Goal: Task Accomplishment & Management: Manage account settings

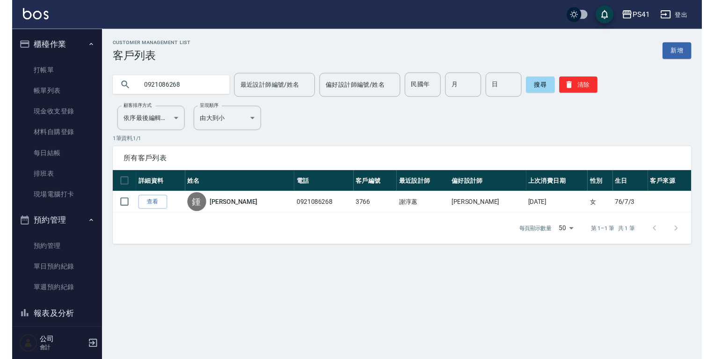
scroll to position [129, 0]
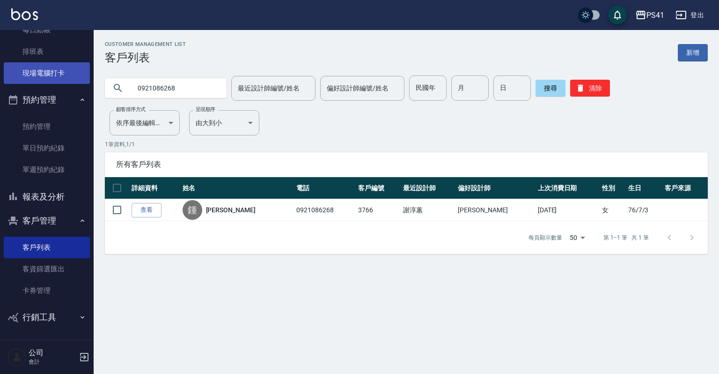
drag, startPoint x: 191, startPoint y: 88, endPoint x: 60, endPoint y: 79, distance: 131.4
click at [60, 79] on div "PS41 登出 櫃檯作業 打帳單 帳單列表 現金收支登錄 材料自購登錄 每日結帳 排班表 現場電腦打卡 預約管理 預約管理 單日預約紀錄 單週預約紀錄 報表及…" at bounding box center [359, 187] width 719 height 374
type input "0917965302"
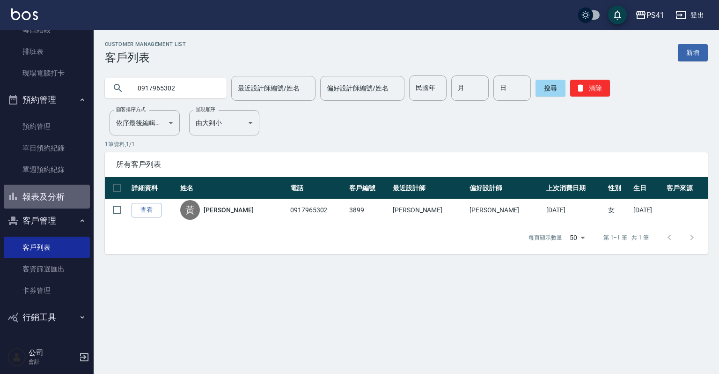
click at [47, 196] on button "報表及分析" at bounding box center [47, 196] width 86 height 24
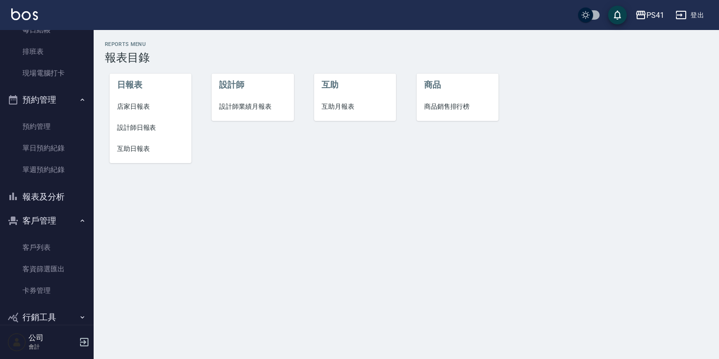
click at [143, 128] on span "設計師日報表" at bounding box center [150, 128] width 67 height 10
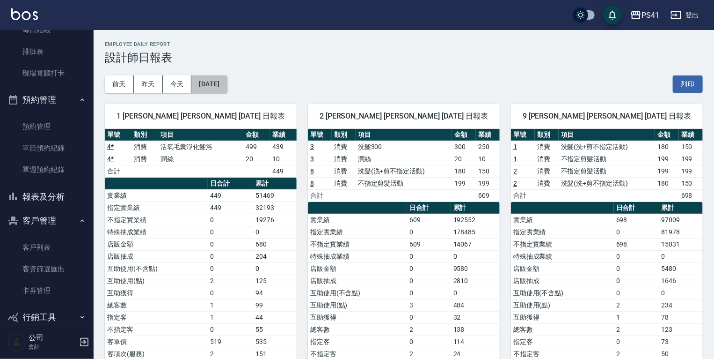
click at [196, 81] on button "[DATE]" at bounding box center [209, 83] width 36 height 17
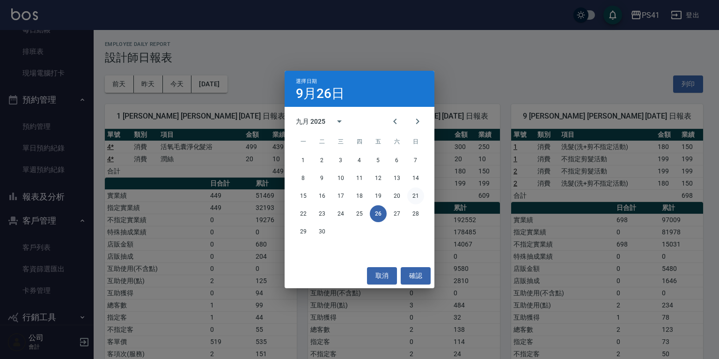
click at [412, 195] on button "21" at bounding box center [415, 195] width 17 height 17
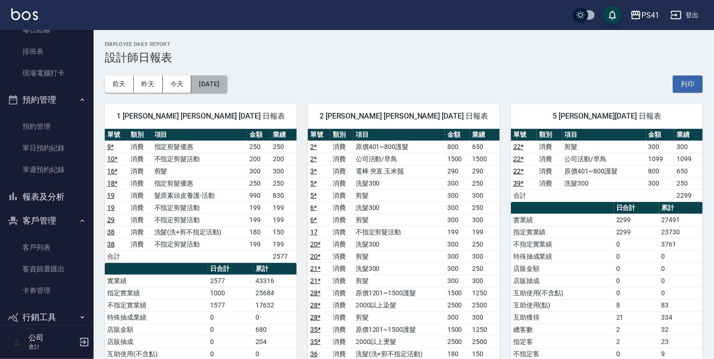
click at [213, 82] on button "[DATE]" at bounding box center [209, 83] width 36 height 17
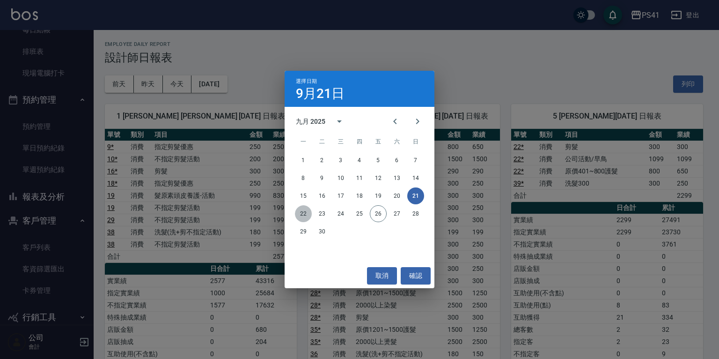
click at [308, 212] on button "22" at bounding box center [303, 213] width 17 height 17
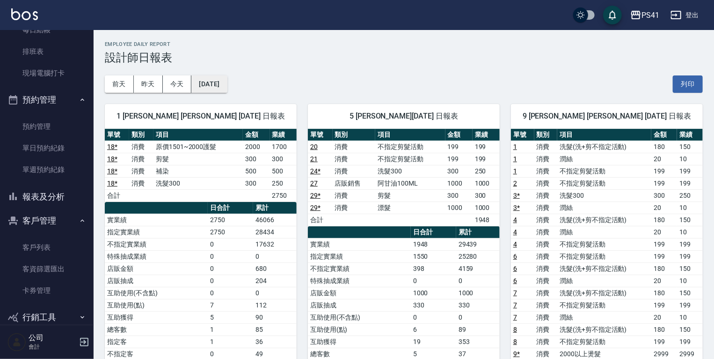
click at [216, 86] on button "[DATE]" at bounding box center [209, 83] width 36 height 17
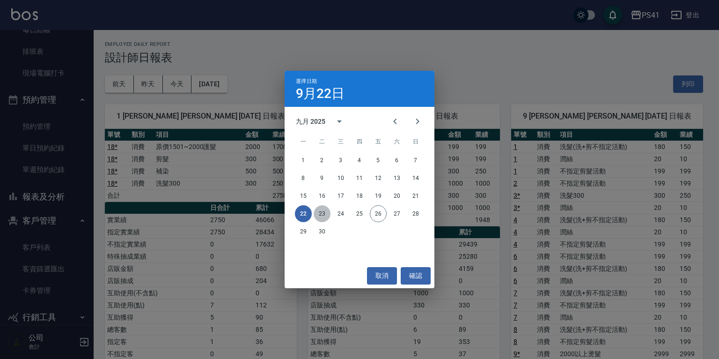
click at [323, 212] on button "23" at bounding box center [322, 213] width 17 height 17
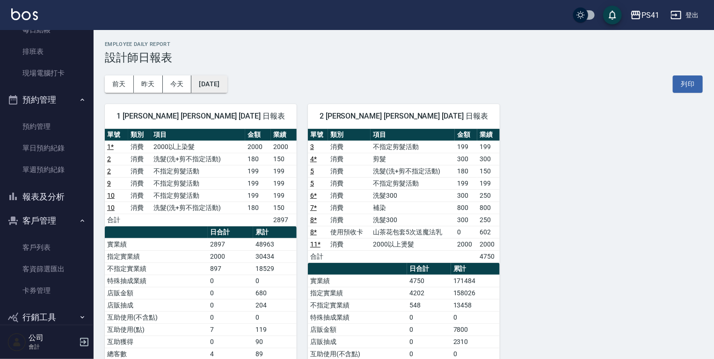
click at [224, 83] on button "[DATE]" at bounding box center [209, 83] width 36 height 17
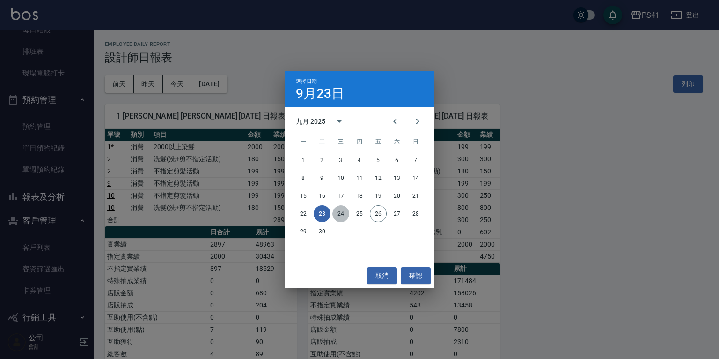
click at [340, 212] on button "24" at bounding box center [340, 213] width 17 height 17
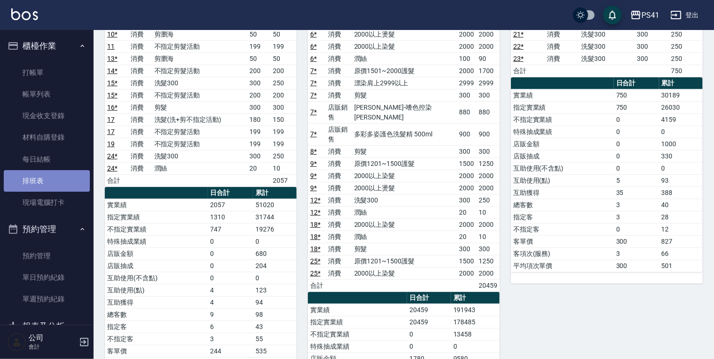
click at [60, 183] on link "排班表" at bounding box center [47, 181] width 86 height 22
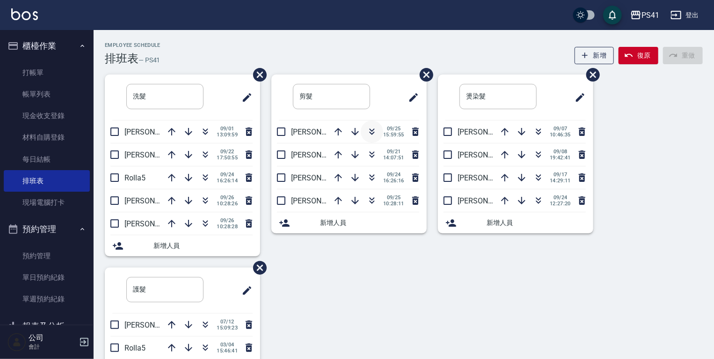
click at [371, 129] on icon "button" at bounding box center [372, 131] width 11 height 11
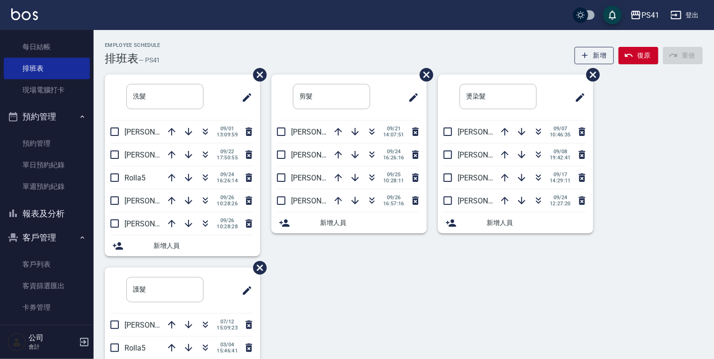
scroll to position [144, 0]
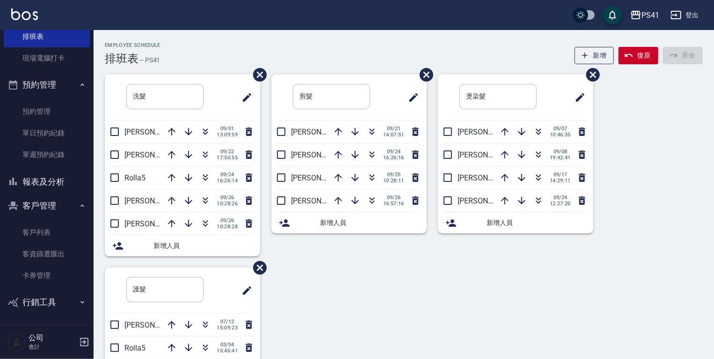
click at [45, 182] on button "報表及分析" at bounding box center [47, 181] width 86 height 24
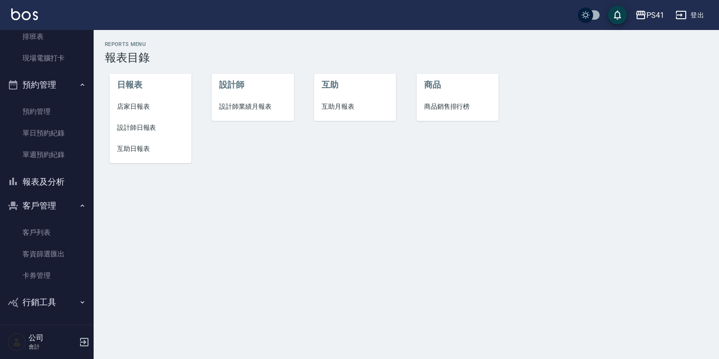
click at [121, 103] on span "店家日報表" at bounding box center [150, 107] width 67 height 10
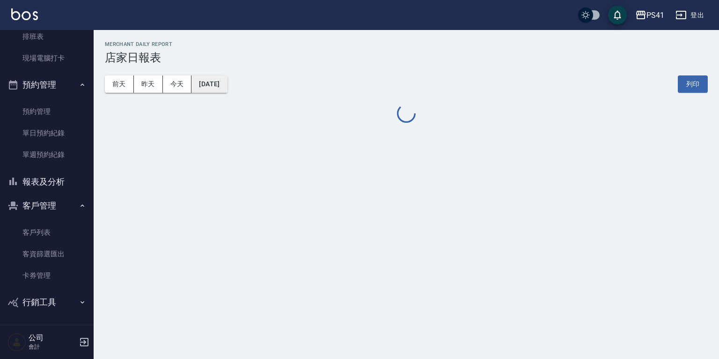
click at [227, 82] on button "[DATE]" at bounding box center [209, 83] width 36 height 17
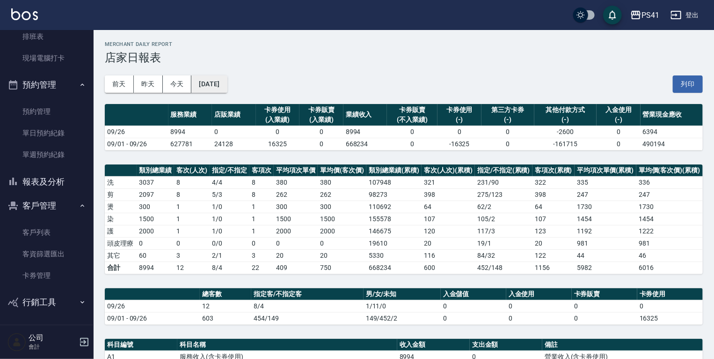
click at [227, 87] on button "[DATE]" at bounding box center [209, 83] width 36 height 17
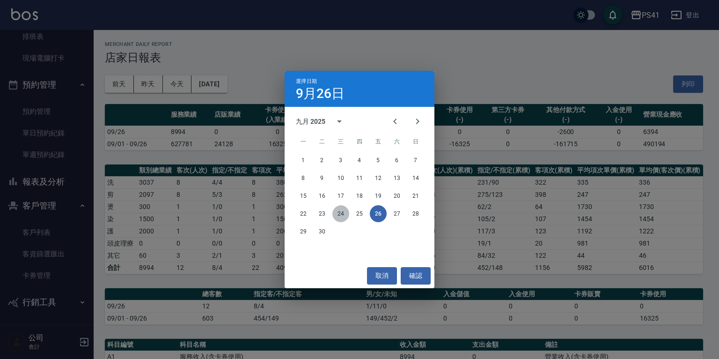
click at [339, 214] on button "24" at bounding box center [340, 213] width 17 height 17
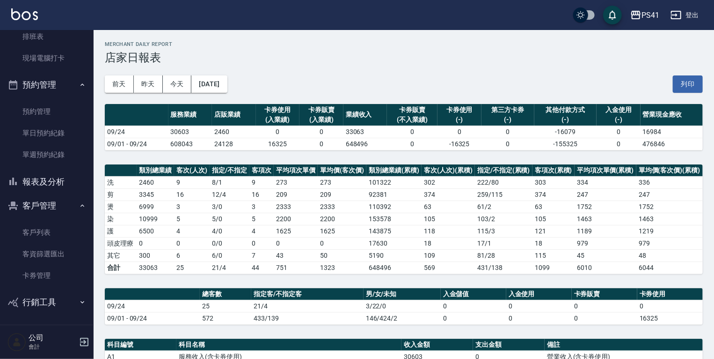
click at [55, 183] on button "報表及分析" at bounding box center [47, 181] width 86 height 24
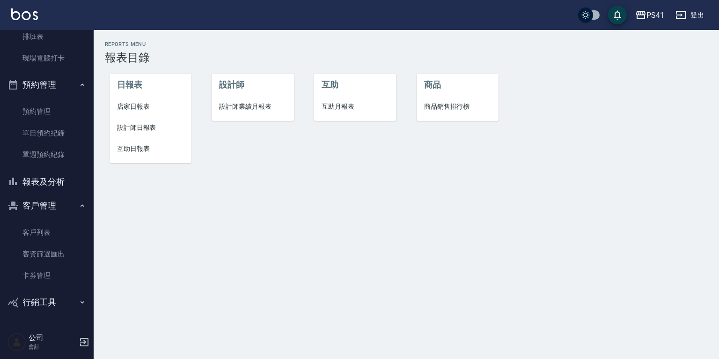
click at [150, 130] on span "設計師日報表" at bounding box center [150, 128] width 67 height 10
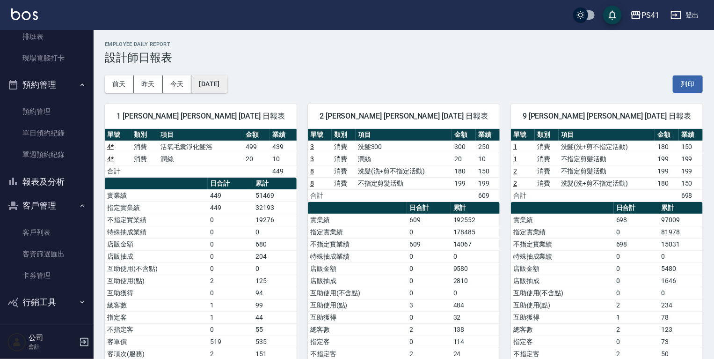
click at [225, 80] on button "[DATE]" at bounding box center [209, 83] width 36 height 17
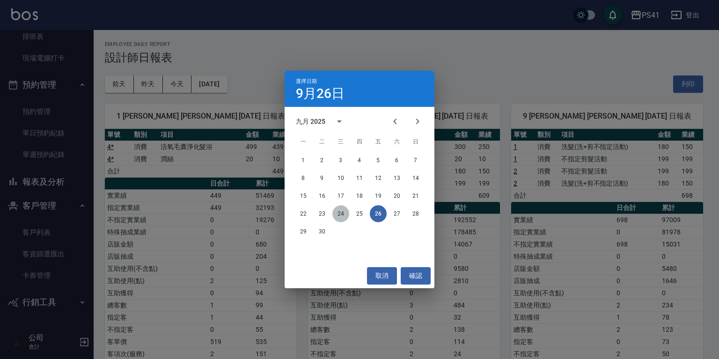
click at [346, 215] on button "24" at bounding box center [340, 213] width 17 height 17
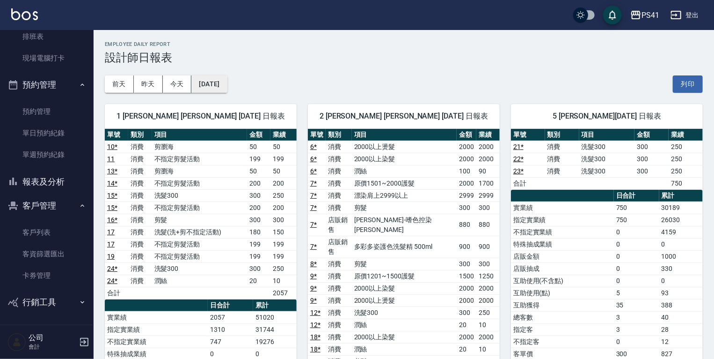
click at [195, 77] on button "[DATE]" at bounding box center [209, 83] width 36 height 17
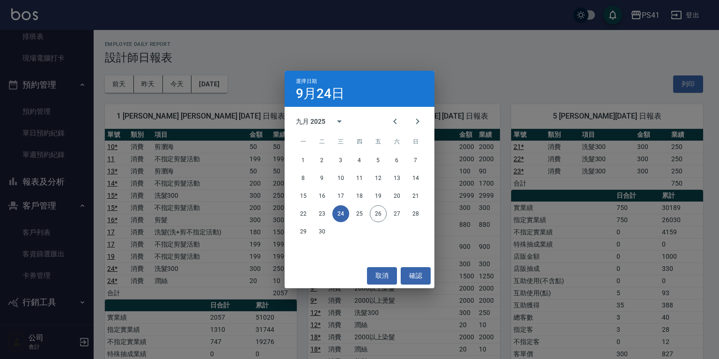
click at [446, 21] on div "選擇日期 [DATE] 九月 2025 一 二 三 四 五 六 日 1 2 3 4 5 6 7 8 9 10 11 12 13 14 15 16 17 18 …" at bounding box center [359, 179] width 719 height 359
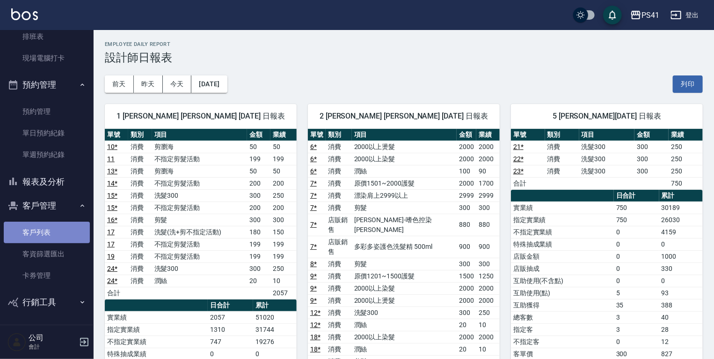
drag, startPoint x: 53, startPoint y: 224, endPoint x: 53, endPoint y: 239, distance: 15.0
click at [53, 224] on link "客戶列表" at bounding box center [47, 232] width 86 height 22
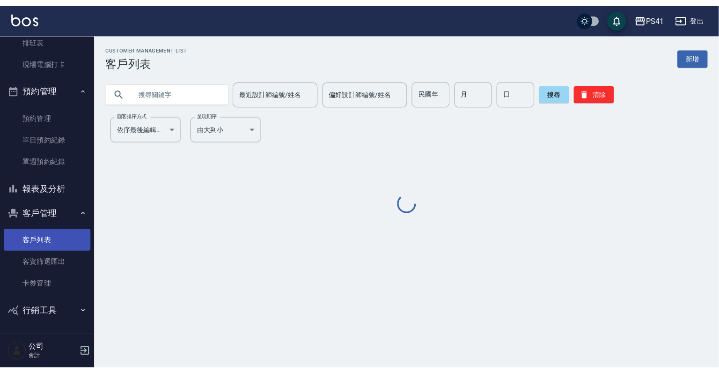
scroll to position [129, 0]
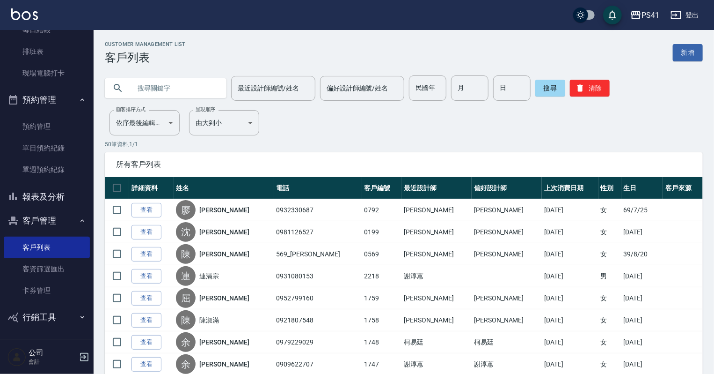
drag, startPoint x: 176, startPoint y: 91, endPoint x: 176, endPoint y: 97, distance: 6.6
click at [176, 91] on input "text" at bounding box center [175, 87] width 88 height 25
type input "j"
type input "[PERSON_NAME]"
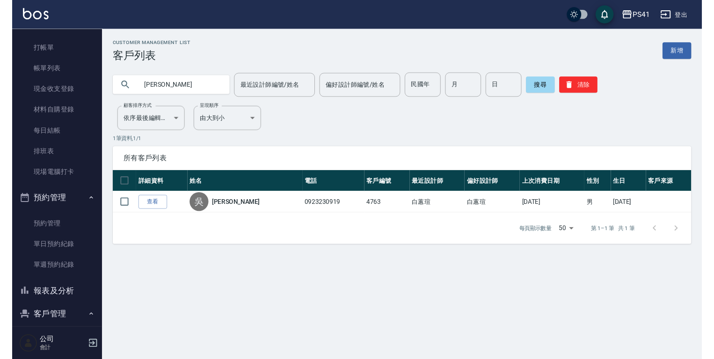
scroll to position [0, 0]
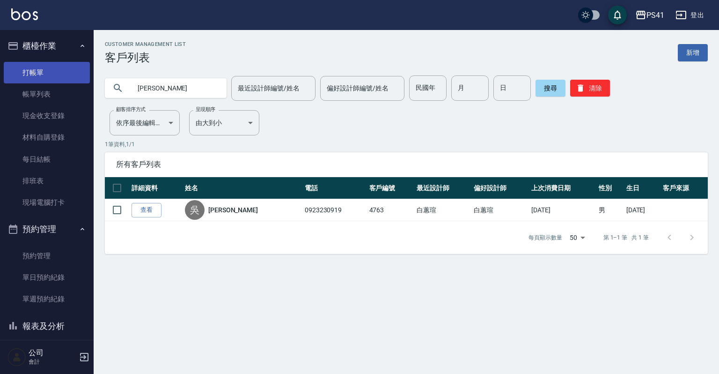
click at [41, 75] on link "打帳單" at bounding box center [47, 73] width 86 height 22
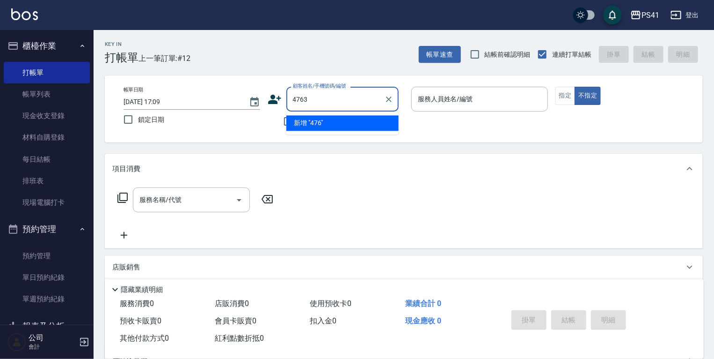
type input "4763"
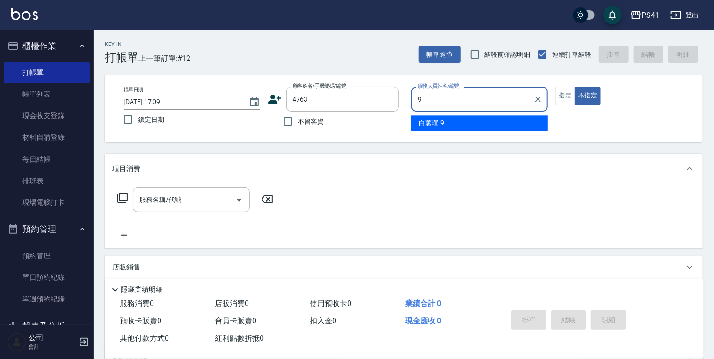
type input "白蕙瑄-9"
type button "false"
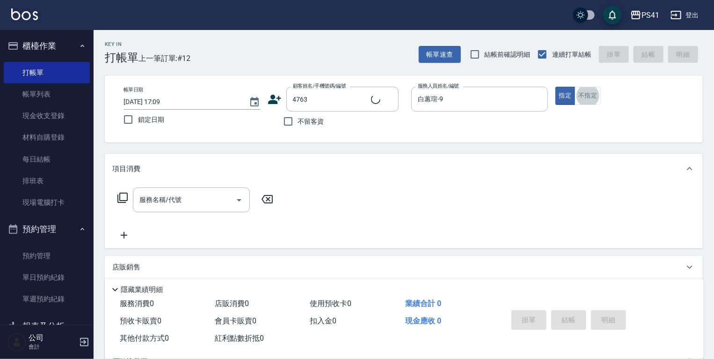
type input "[PERSON_NAME]/0923230919/4763"
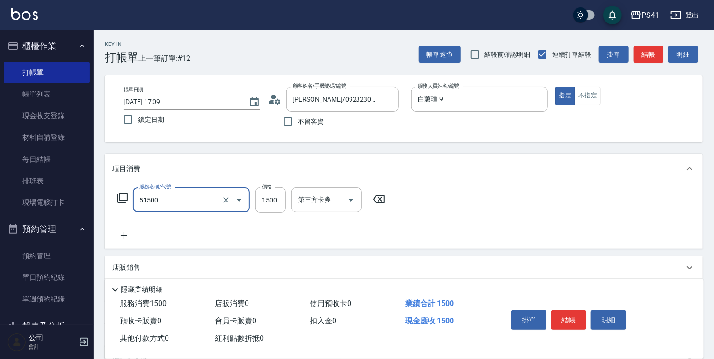
type input "原價1201~1500護髮(51500)"
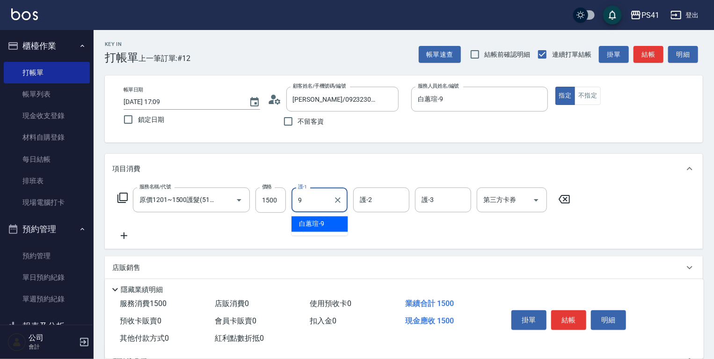
type input "白蕙瑄-9"
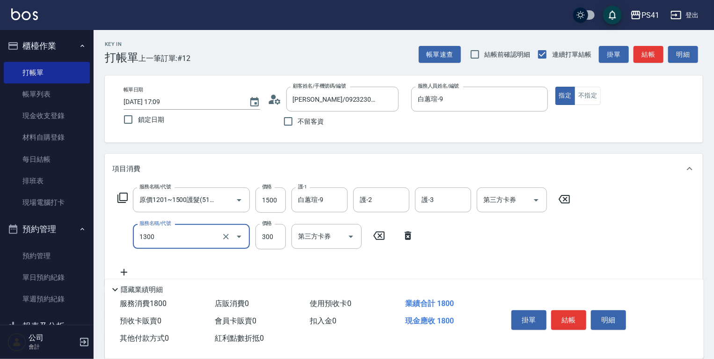
type input "洗髮300(1300)"
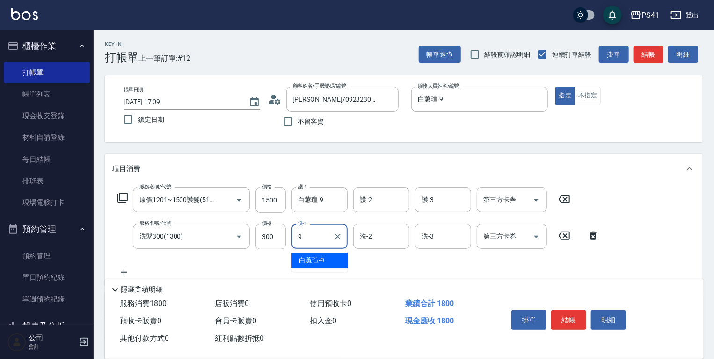
type input "白蕙瑄-9"
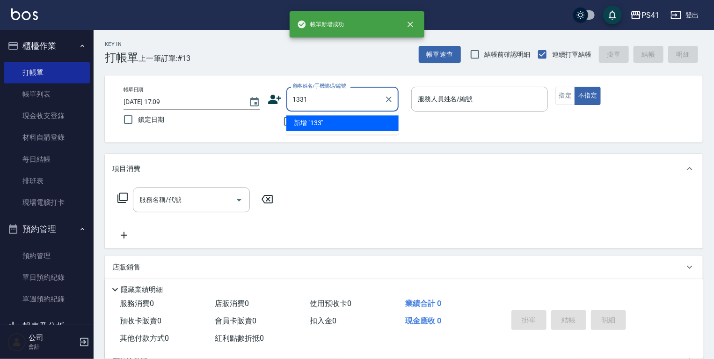
type input "1331"
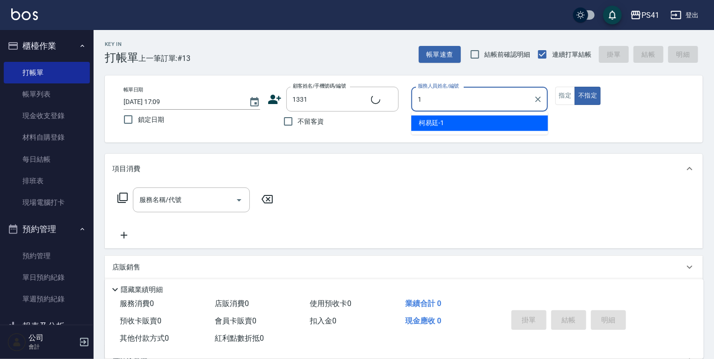
type input "15"
type input "陳瑋正/0926947357/1331"
type input "[PERSON_NAME]-15"
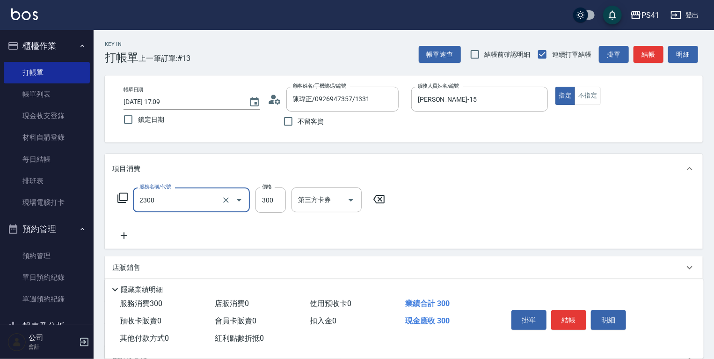
type input "剪髮(2300)"
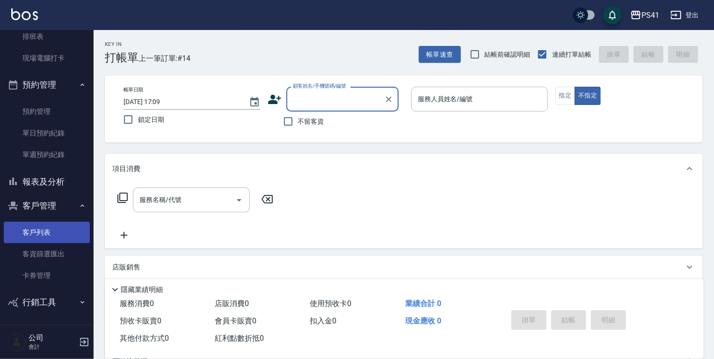
drag, startPoint x: 49, startPoint y: 227, endPoint x: 49, endPoint y: 242, distance: 15.0
click at [49, 227] on link "客戶列表" at bounding box center [47, 232] width 86 height 22
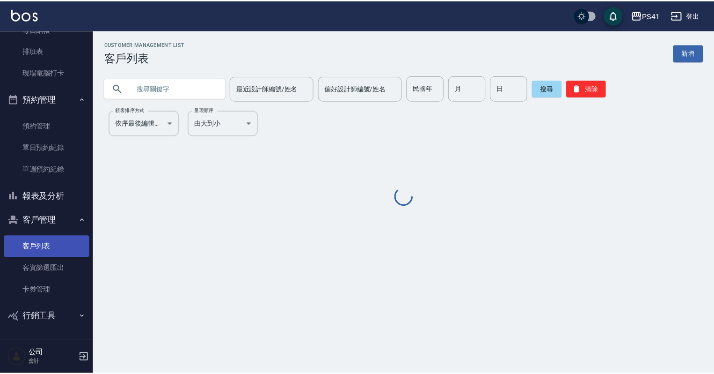
scroll to position [129, 0]
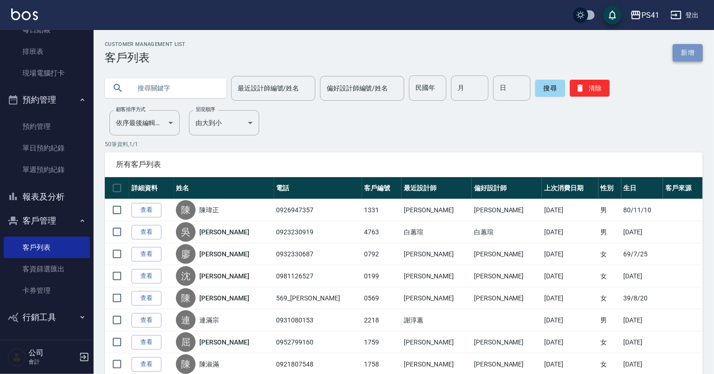
click at [696, 54] on link "新增" at bounding box center [688, 52] width 30 height 17
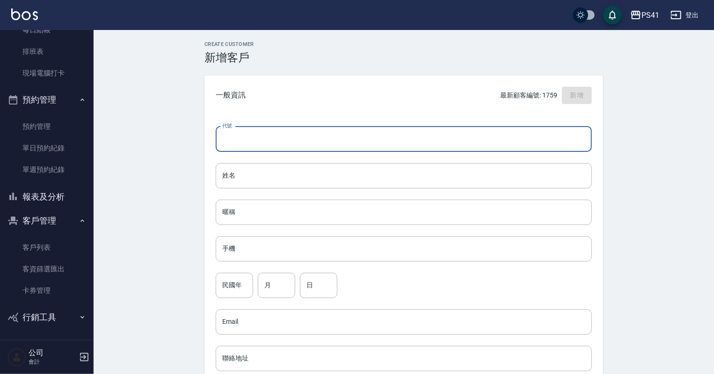
click at [283, 135] on input "代號" at bounding box center [404, 138] width 376 height 25
type input "1749"
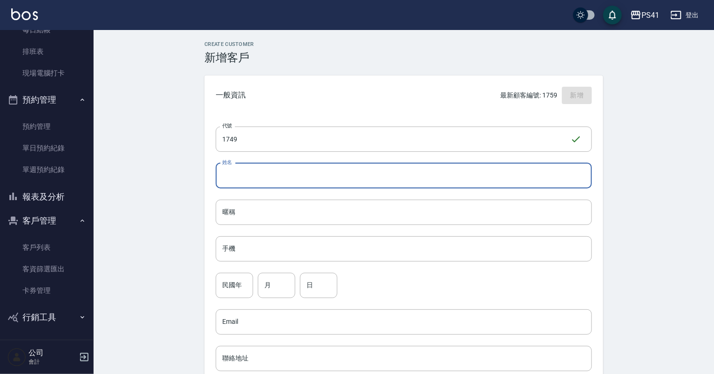
drag, startPoint x: 262, startPoint y: 181, endPoint x: 272, endPoint y: 175, distance: 11.3
click at [264, 176] on input "姓名" at bounding box center [404, 175] width 376 height 25
type input "廖雪芬"
click at [389, 245] on input "手機" at bounding box center [404, 248] width 376 height 25
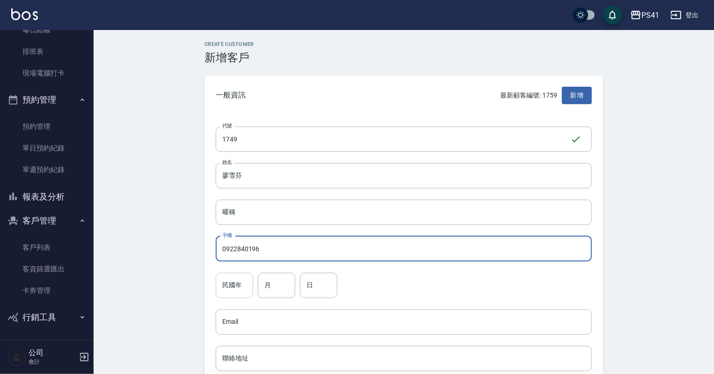
type input "0922840196"
click at [234, 282] on div "民國年 民國年" at bounding box center [234, 284] width 37 height 25
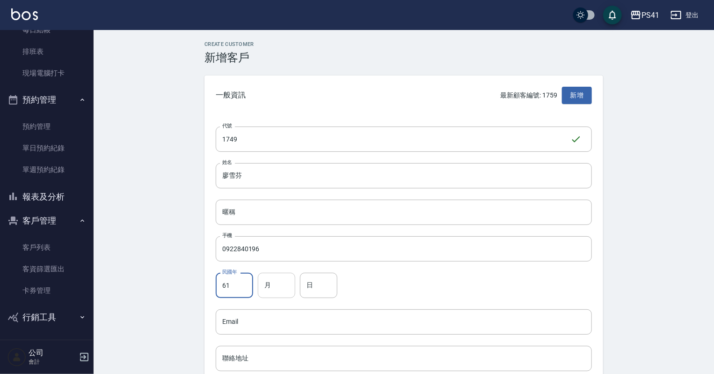
type input "61"
click at [278, 290] on input "月" at bounding box center [276, 284] width 37 height 25
type input "12"
click at [315, 282] on input "日" at bounding box center [318, 284] width 37 height 25
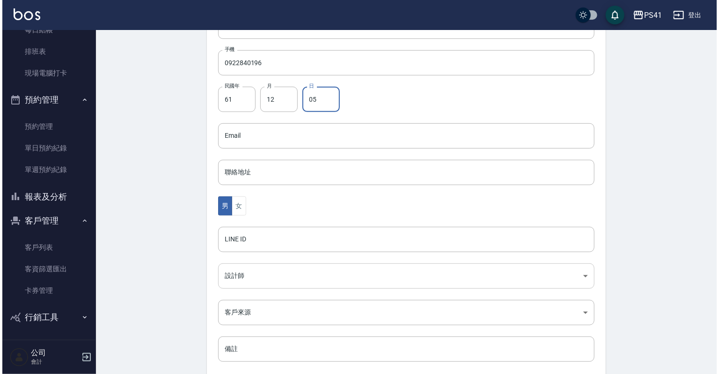
scroll to position [187, 0]
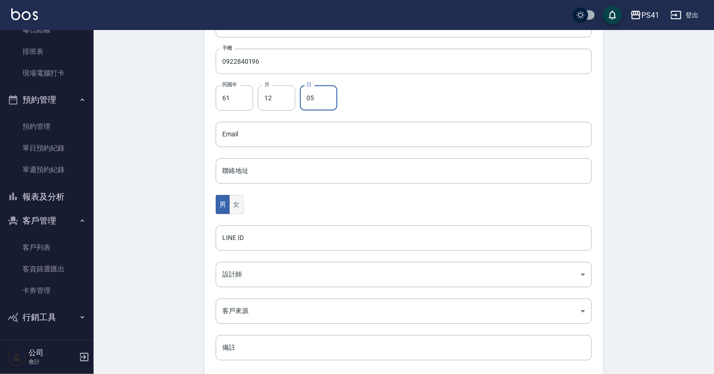
type input "05"
click at [238, 206] on button "女" at bounding box center [236, 204] width 14 height 19
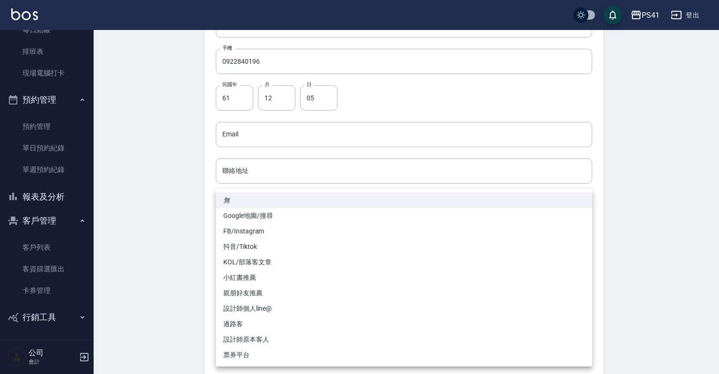
click at [241, 301] on body "PS41 登出 櫃檯作業 打帳單 帳單列表 現金收支登錄 材料自購登錄 每日結帳 排班表 現場電腦打卡 預約管理 預約管理 單日預約紀錄 單週預約紀錄 報表及…" at bounding box center [359, 117] width 719 height 609
click at [174, 276] on div at bounding box center [359, 187] width 719 height 374
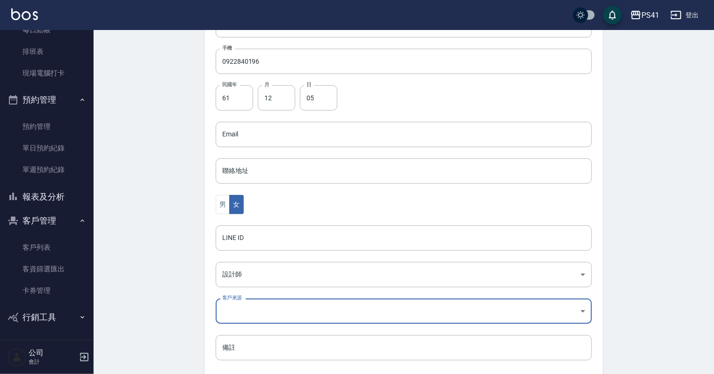
click at [249, 279] on body "PS41 登出 櫃檯作業 打帳單 帳單列表 現金收支登錄 材料自購登錄 每日結帳 排班表 現場電腦打卡 預約管理 預約管理 單日預約紀錄 單週預約紀錄 報表及…" at bounding box center [357, 117] width 714 height 609
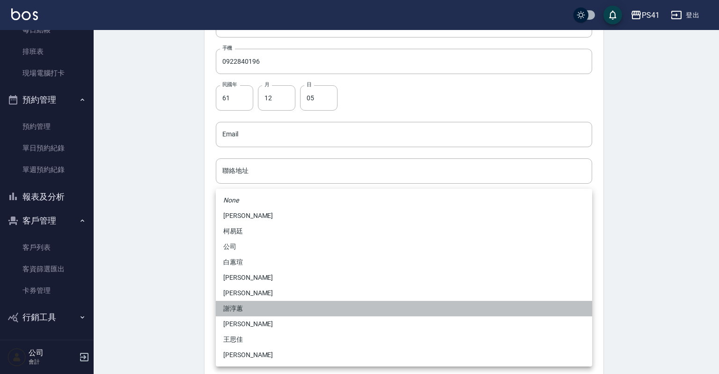
click at [241, 304] on li "謝淳蕙" at bounding box center [404, 308] width 376 height 15
type input "8c411568-4112-470a-9bf0-dab44adfddc4"
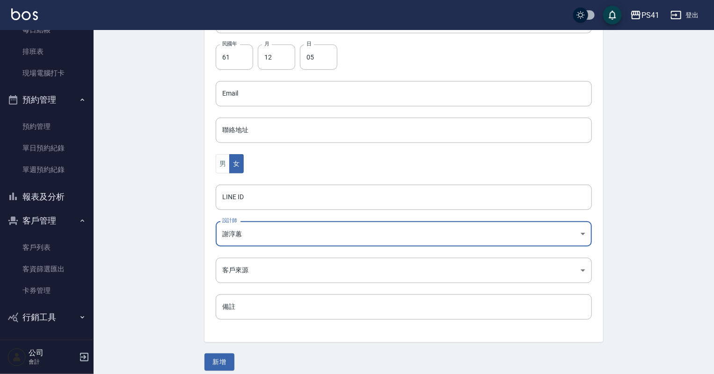
scroll to position [235, 0]
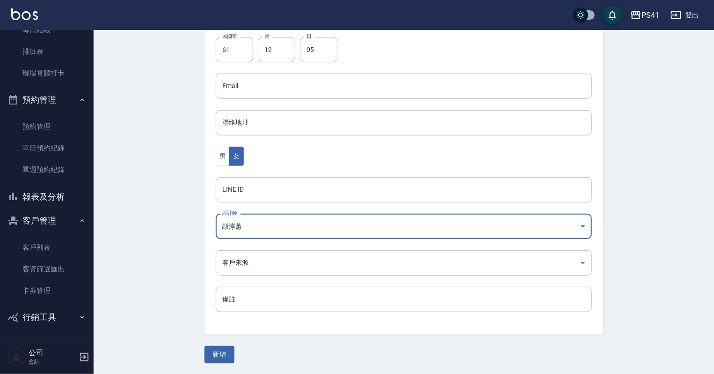
drag, startPoint x: 202, startPoint y: 368, endPoint x: 216, endPoint y: 357, distance: 18.0
click at [206, 365] on div "Create Customer 新增客戶 一般資訊 最新顧客編號: 1759 新增 代號 1749 ​ 代號 姓名 [PERSON_NAME] 暱稱 暱稱 手…" at bounding box center [404, 84] width 621 height 579
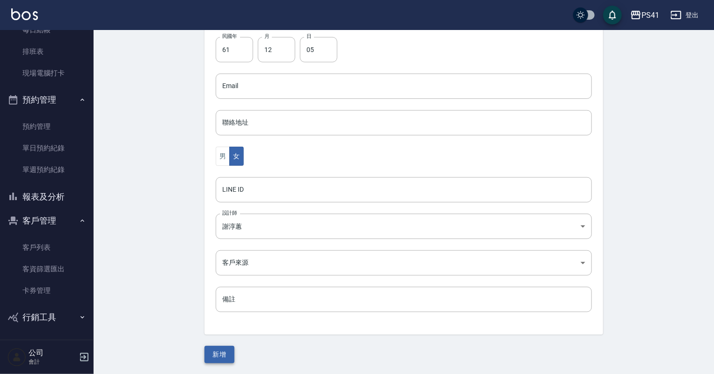
click at [223, 348] on button "新增" at bounding box center [220, 353] width 30 height 17
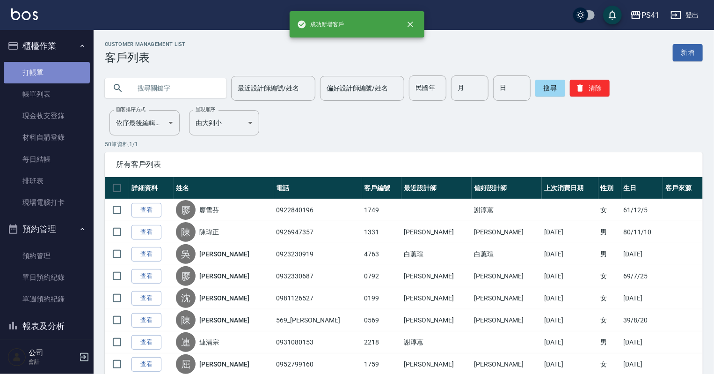
click at [71, 66] on link "打帳單" at bounding box center [47, 73] width 86 height 22
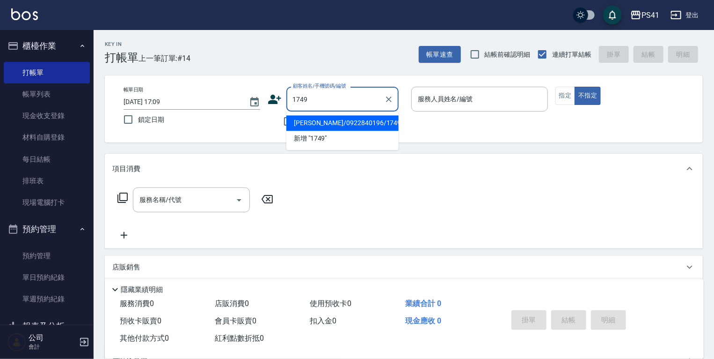
type input "[PERSON_NAME]/0922840196/1749"
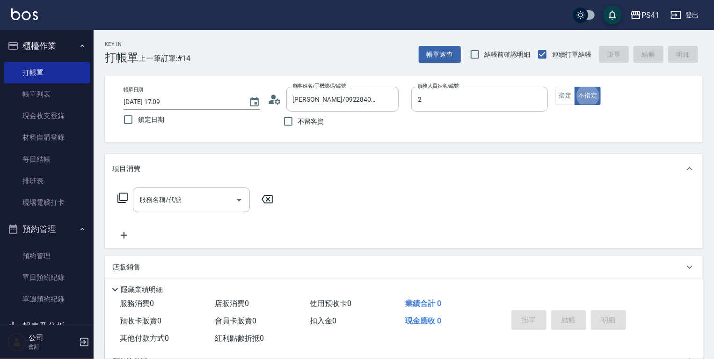
type input "謝淳蕙-2"
type button "false"
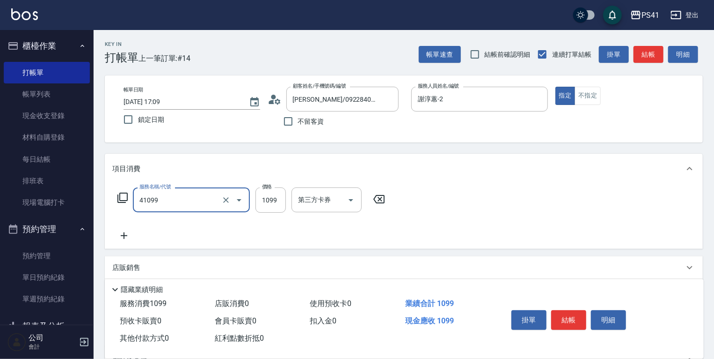
type input "公司活動/早鳥(41099)"
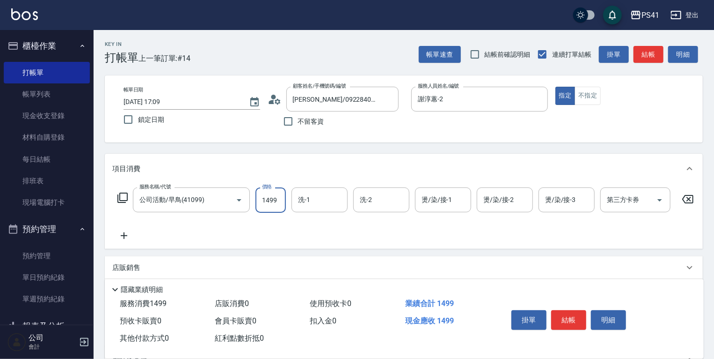
type input "1499"
type input "[PERSON_NAME]-24"
type input "佳佳-27"
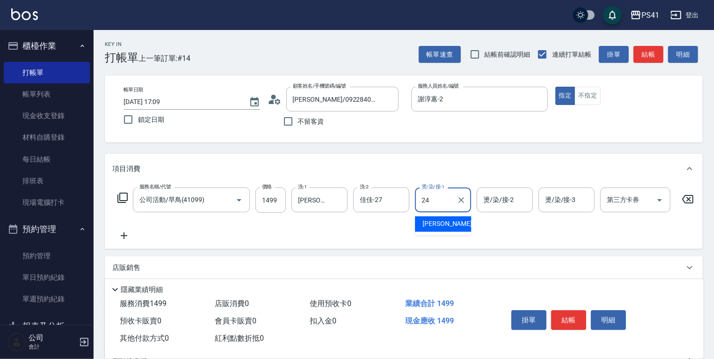
type input "[PERSON_NAME]-24"
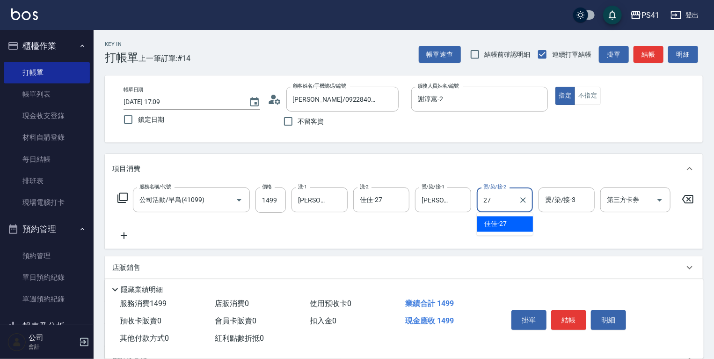
type input "佳佳-27"
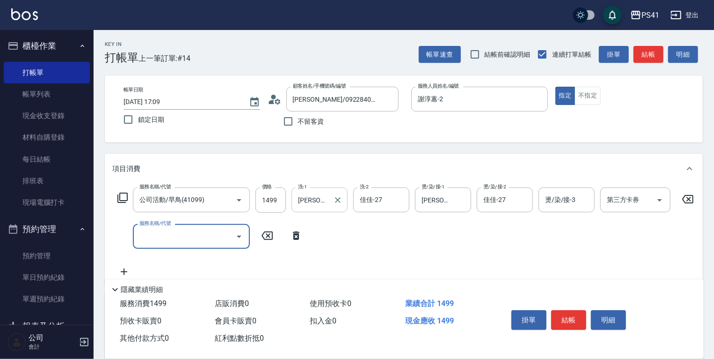
click at [337, 200] on icon "Clear" at bounding box center [337, 199] width 9 height 9
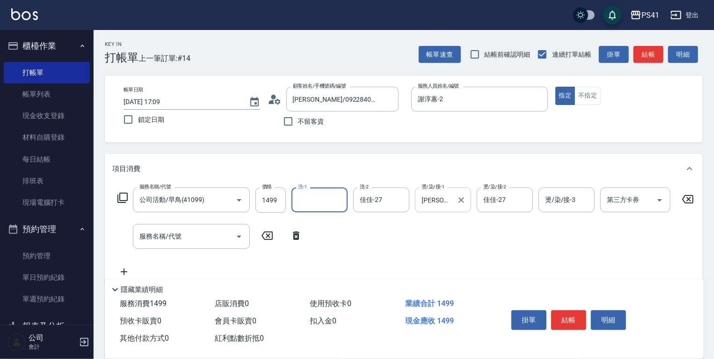
click at [464, 201] on icon "Clear" at bounding box center [461, 199] width 9 height 9
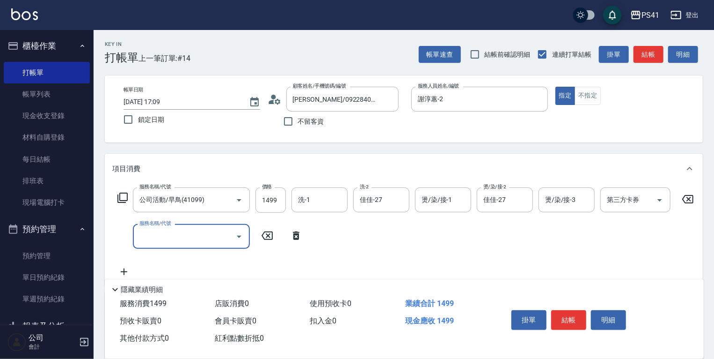
click at [167, 229] on div "服務名稱/代號 服務名稱/代號" at bounding box center [191, 236] width 117 height 25
type input "公司活動/早鳥(31099)"
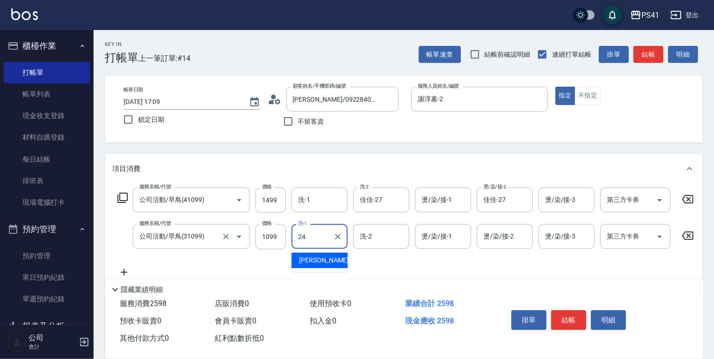
type input "[PERSON_NAME]-24"
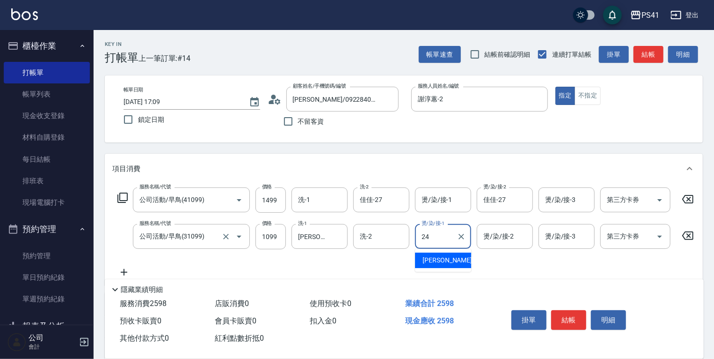
type input "[PERSON_NAME]-24"
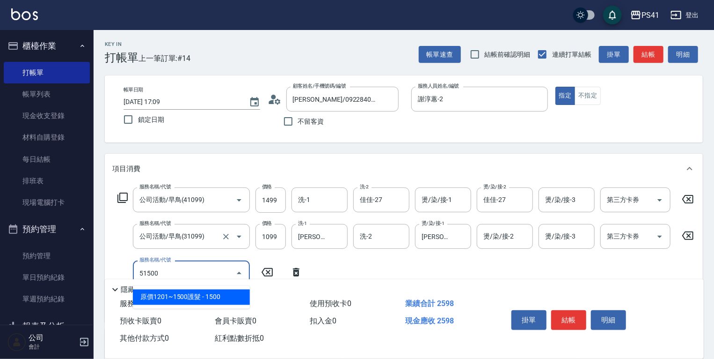
type input "原價1201~1500護髮(51500)"
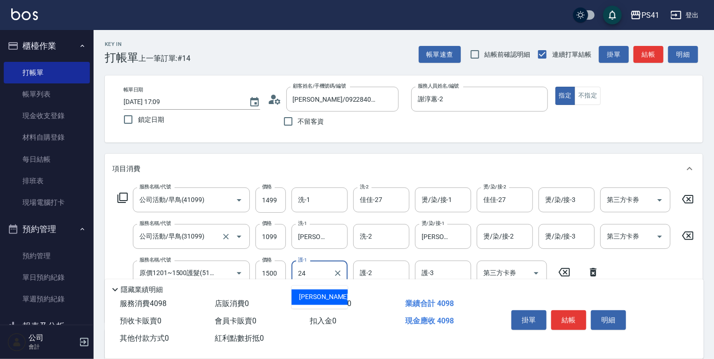
type input "[PERSON_NAME]-24"
type input "2"
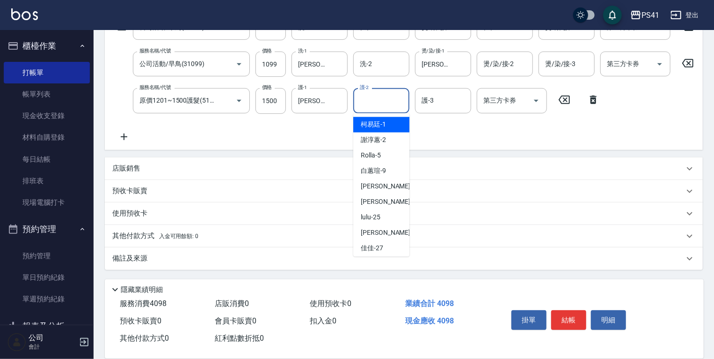
scroll to position [177, 0]
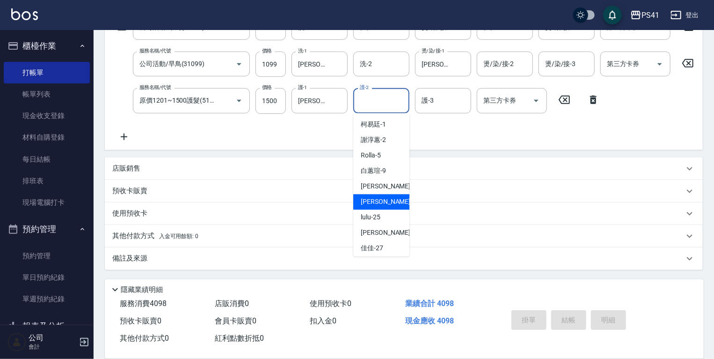
type input "[DATE] 17:10"
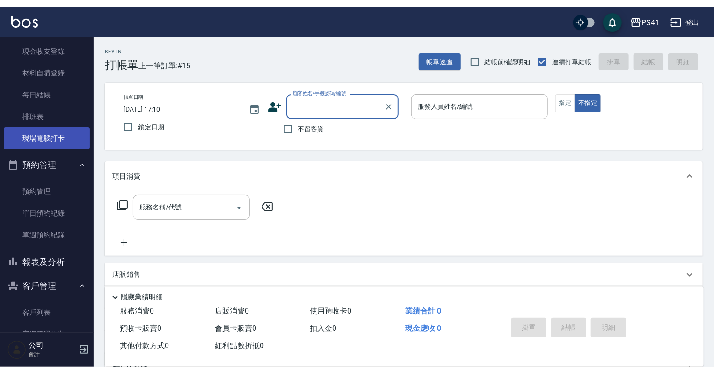
scroll to position [75, 0]
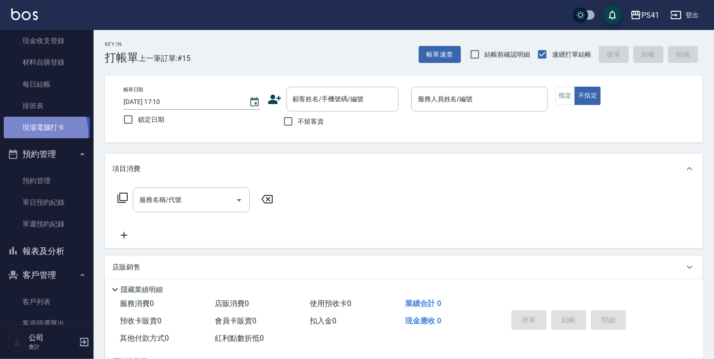
click at [26, 134] on link "現場電腦打卡" at bounding box center [47, 128] width 86 height 22
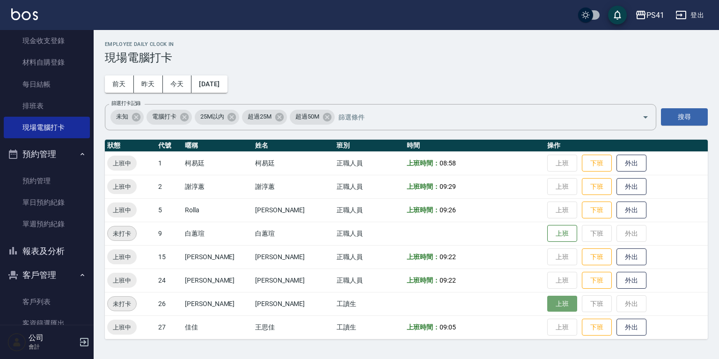
click at [547, 299] on button "上班" at bounding box center [562, 303] width 30 height 16
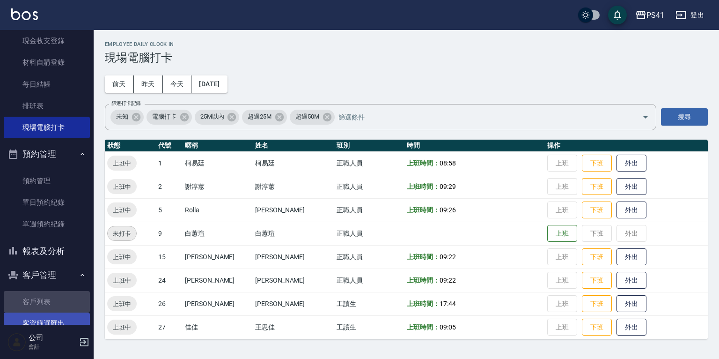
drag, startPoint x: 47, startPoint y: 301, endPoint x: 47, endPoint y: 316, distance: 15.0
click at [47, 301] on link "客戶列表" at bounding box center [47, 302] width 86 height 22
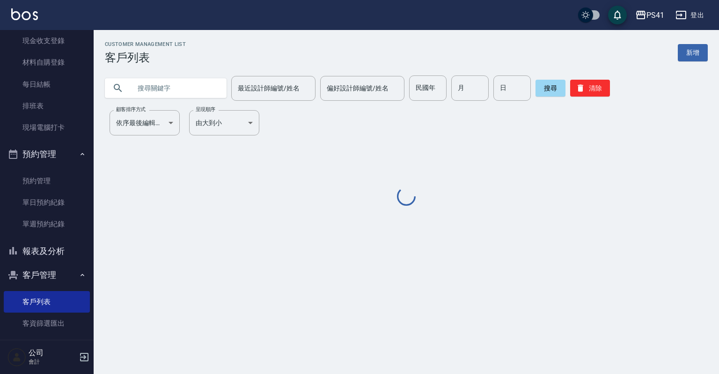
click at [155, 89] on input "text" at bounding box center [175, 87] width 88 height 25
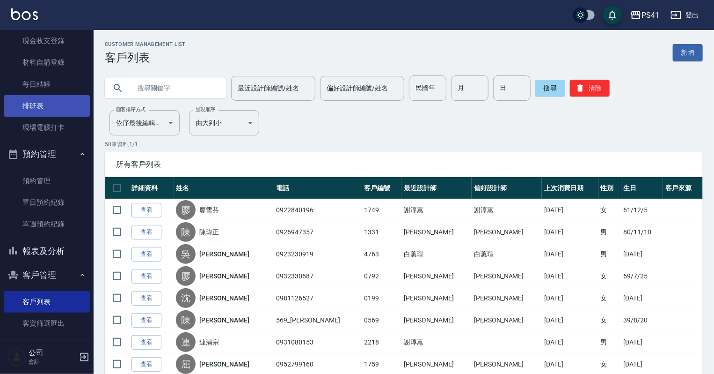
drag, startPoint x: 58, startPoint y: 112, endPoint x: 59, endPoint y: 97, distance: 15.0
click at [58, 112] on link "排班表" at bounding box center [47, 106] width 86 height 22
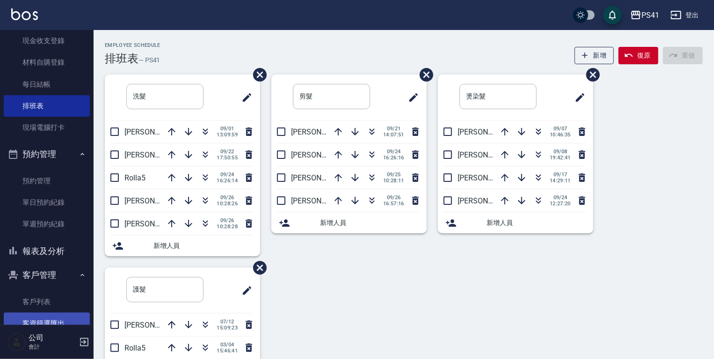
click at [36, 297] on link "客戶列表" at bounding box center [47, 302] width 86 height 22
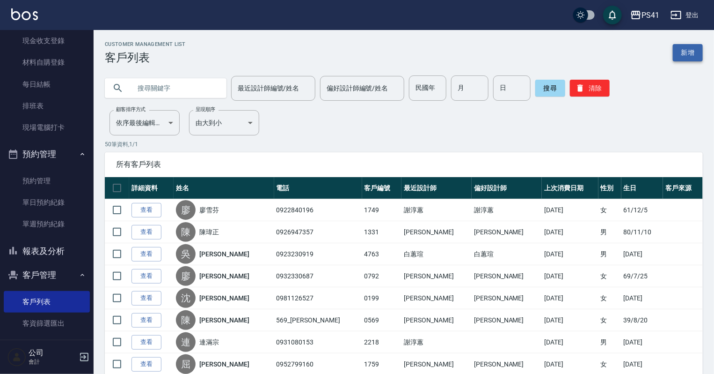
click at [681, 50] on link "新增" at bounding box center [688, 52] width 30 height 17
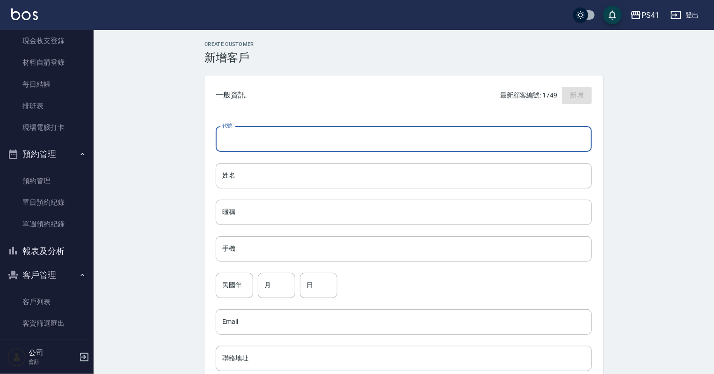
click at [255, 136] on input "代號" at bounding box center [404, 138] width 376 height 25
type input "1762"
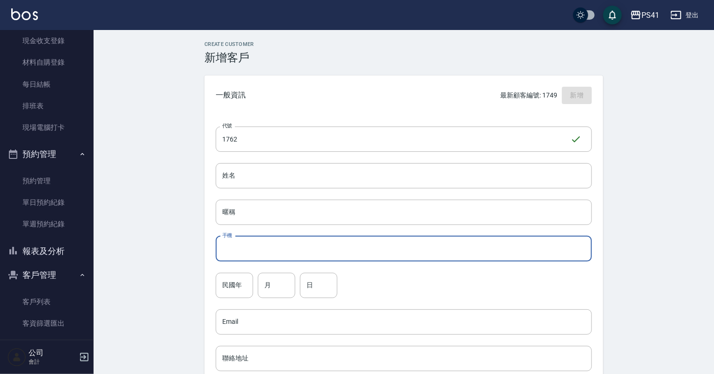
click at [267, 257] on input "手機" at bounding box center [404, 248] width 376 height 25
type input "0910966953"
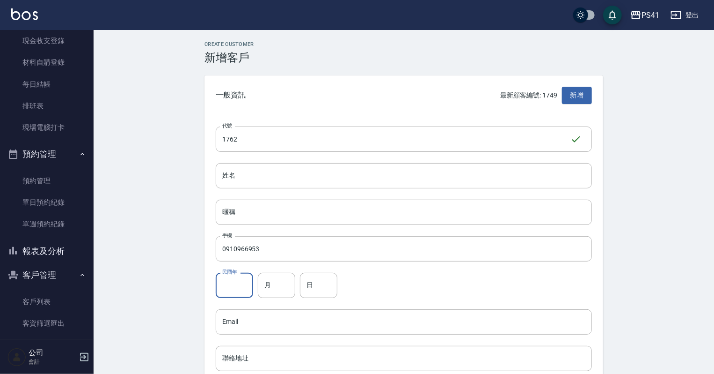
click at [230, 288] on input "民國年" at bounding box center [234, 284] width 37 height 25
type input "72"
click at [275, 299] on div "代號 1762 ​ 代號 姓名 姓名 暱稱 暱稱 手機 0910966953 手機 民國年 72 民國年 月 月 日 日 Email Email 聯絡地址 聯…" at bounding box center [404, 342] width 399 height 455
click at [281, 291] on input "月" at bounding box center [276, 284] width 37 height 25
type input "02"
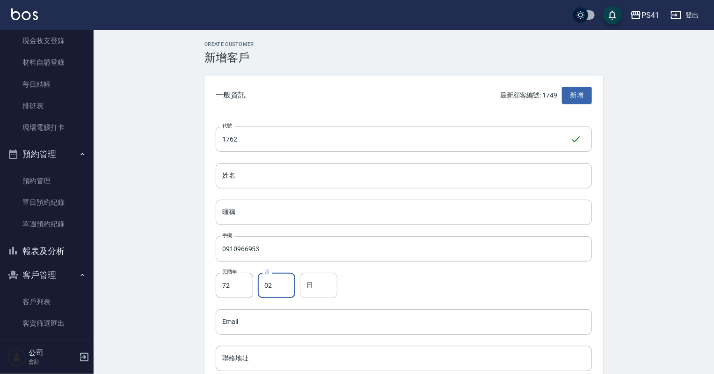
click at [323, 282] on input "日" at bounding box center [318, 284] width 37 height 25
type input "16"
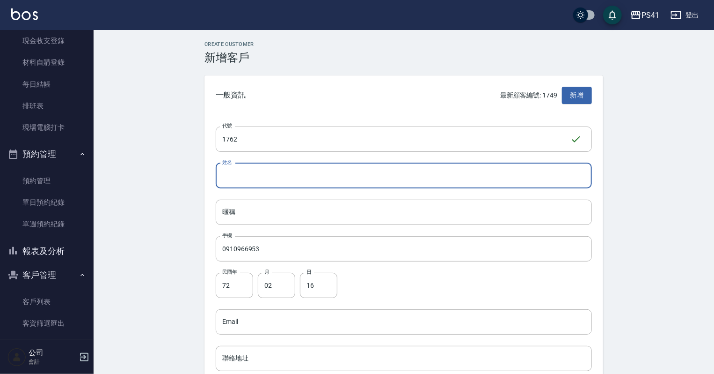
click at [288, 183] on input "姓名" at bounding box center [404, 175] width 376 height 25
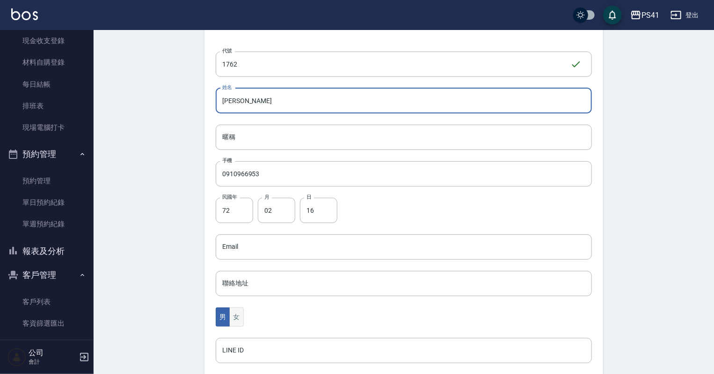
type input "[PERSON_NAME]"
click at [234, 317] on button "女" at bounding box center [236, 316] width 14 height 19
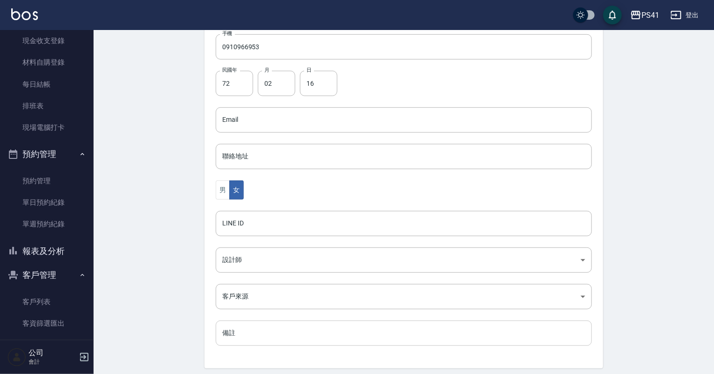
scroll to position [225, 0]
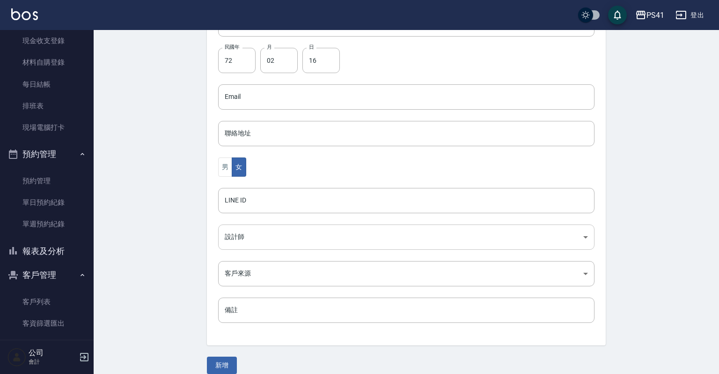
click at [259, 247] on body "PS41 登出 櫃檯作業 打帳單 帳單列表 現金收支登錄 材料自購登錄 每日結帳 排班表 現場電腦打卡 預約管理 預約管理 單日預約紀錄 單週預約紀錄 報表及…" at bounding box center [359, 79] width 719 height 609
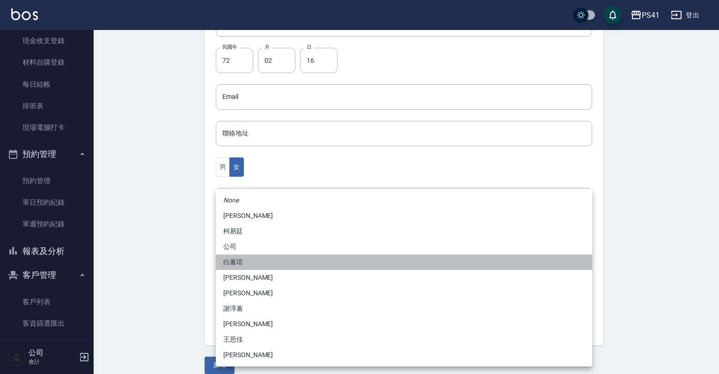
click at [254, 268] on li "白蕙瑄" at bounding box center [404, 261] width 376 height 15
type input "ddc07e2a-9c46-438a-ae12-131b47584ec9"
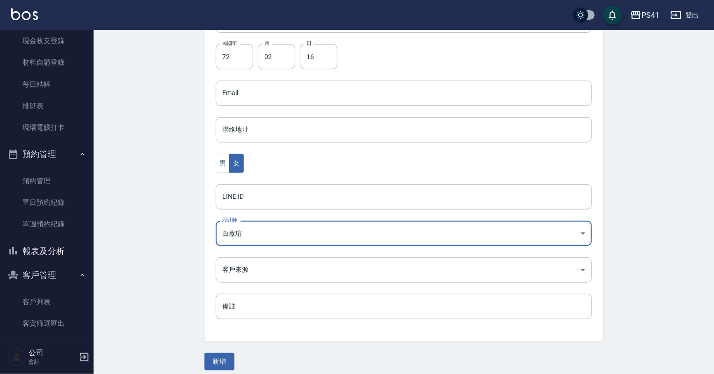
scroll to position [235, 0]
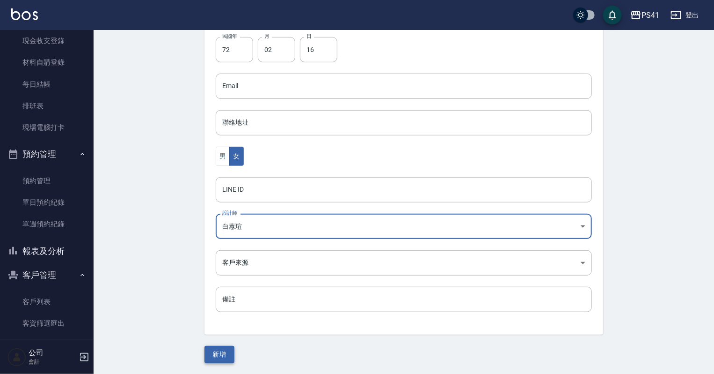
click at [213, 347] on button "新增" at bounding box center [220, 353] width 30 height 17
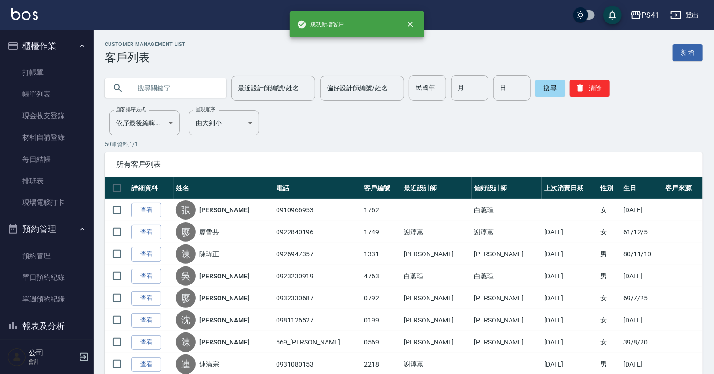
drag, startPoint x: 55, startPoint y: 73, endPoint x: 55, endPoint y: 61, distance: 12.6
click at [55, 73] on link "打帳單" at bounding box center [47, 73] width 86 height 22
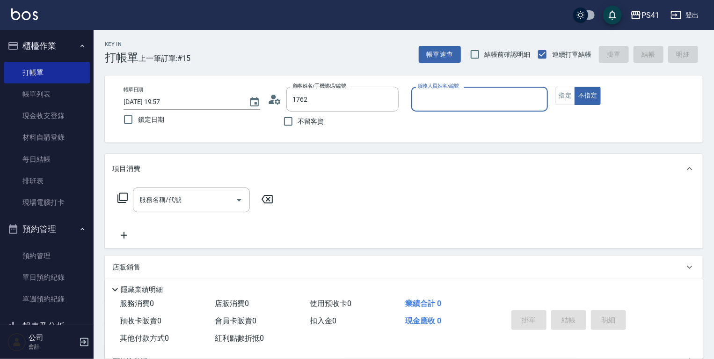
type input "[PERSON_NAME]/0910966953/1762"
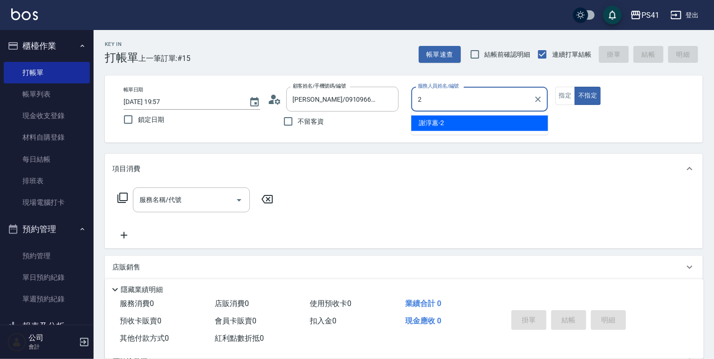
type input "謝淳蕙-2"
type button "false"
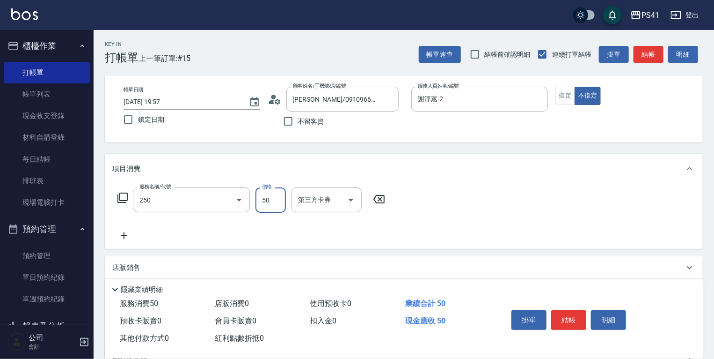
type input "剪瀏海(250)"
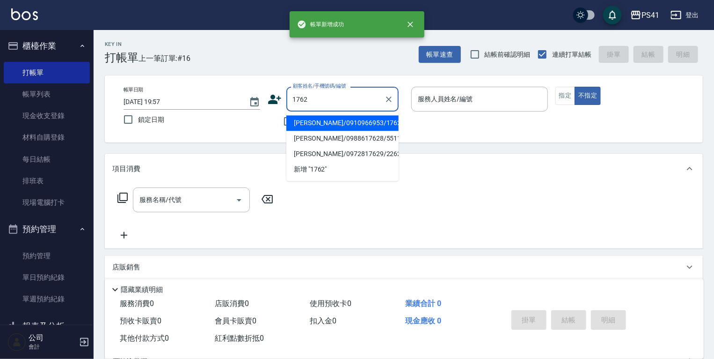
type input "[PERSON_NAME]/0910966953/1762"
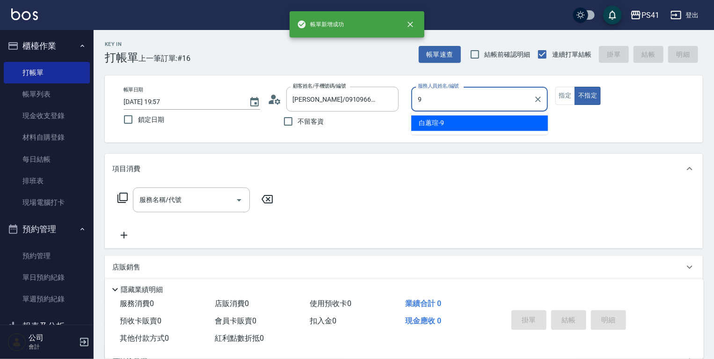
type input "白蕙瑄-9"
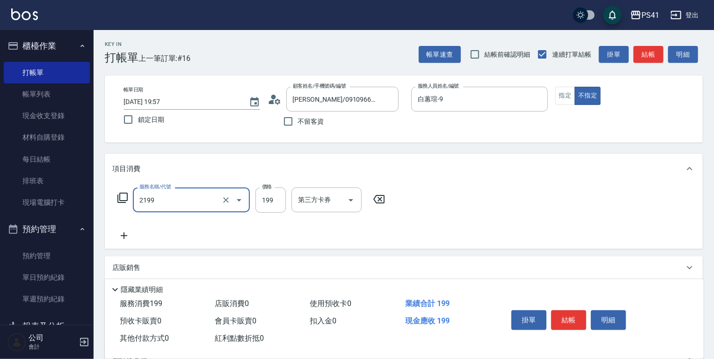
type input "不指定剪髮活動(2199)"
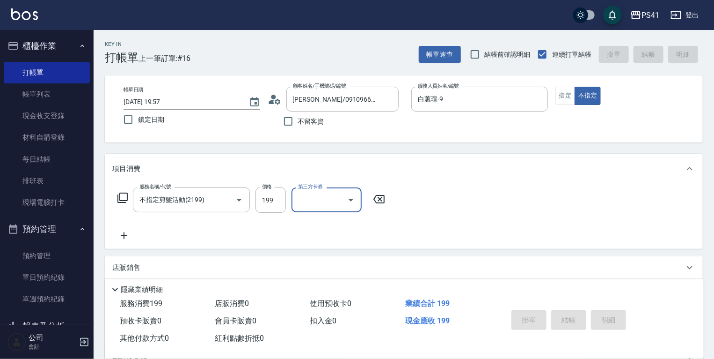
type input "[DATE] 19:58"
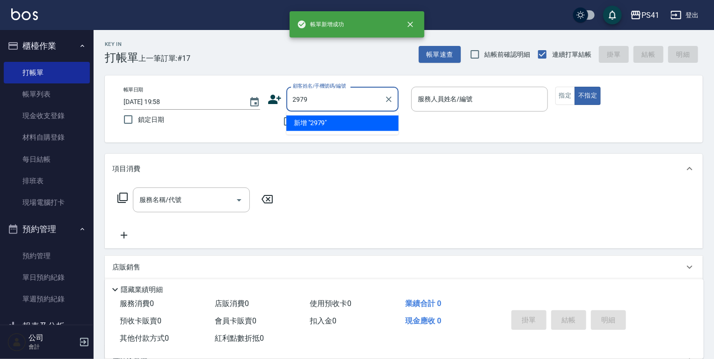
type input "2979"
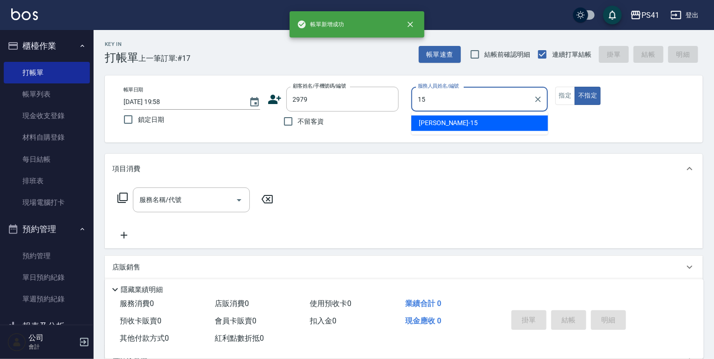
type input "[PERSON_NAME]-15"
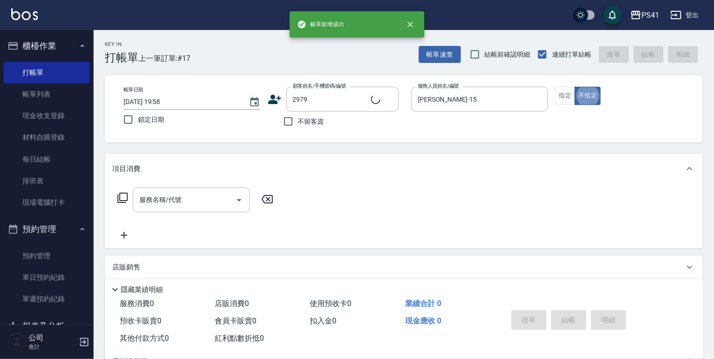
type input "[PERSON_NAME]/0935622965/2979"
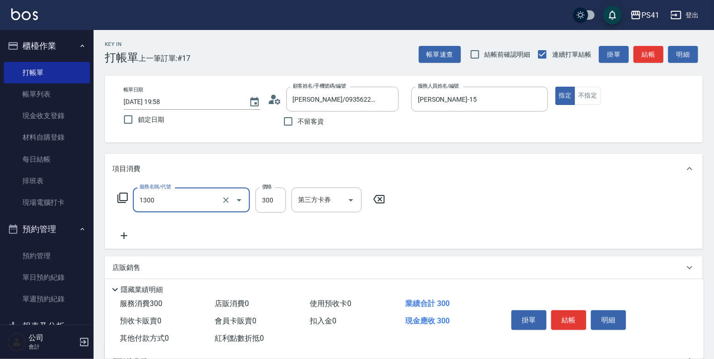
type input "洗髮300(1300)"
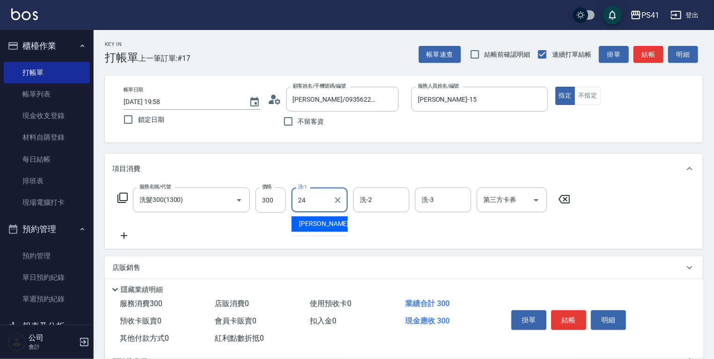
type input "[PERSON_NAME]-24"
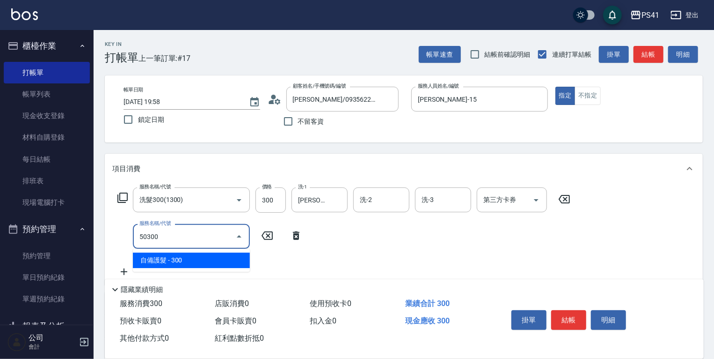
type input "自備護髮(50300)"
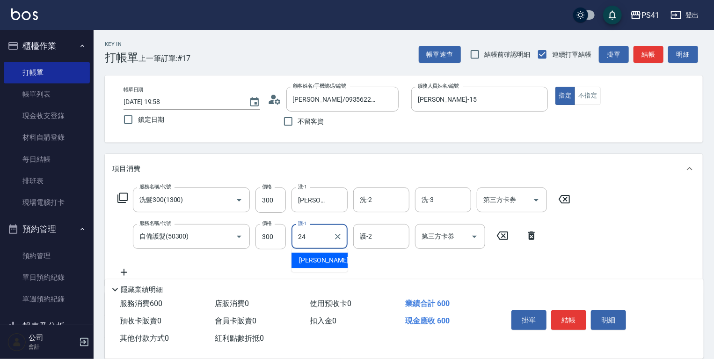
type input "[PERSON_NAME]-24"
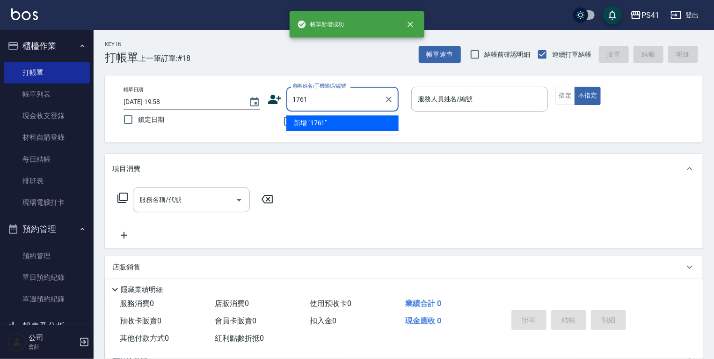
type input "1761"
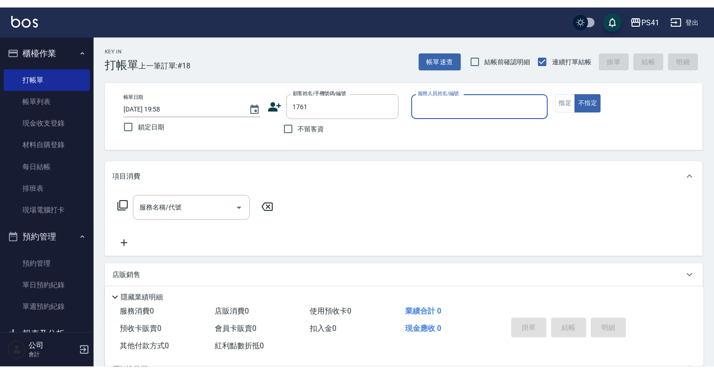
scroll to position [112, 0]
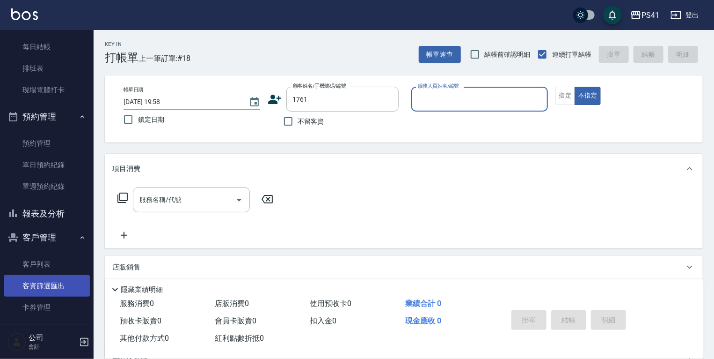
drag, startPoint x: 38, startPoint y: 260, endPoint x: 38, endPoint y: 275, distance: 15.0
click at [38, 260] on link "客戶列表" at bounding box center [47, 264] width 86 height 22
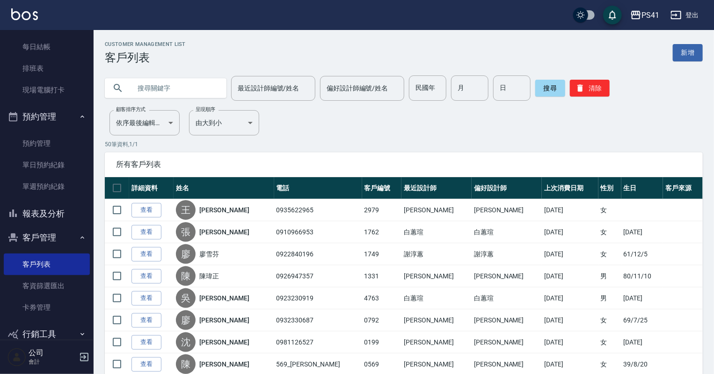
click at [678, 54] on link "新增" at bounding box center [688, 52] width 30 height 17
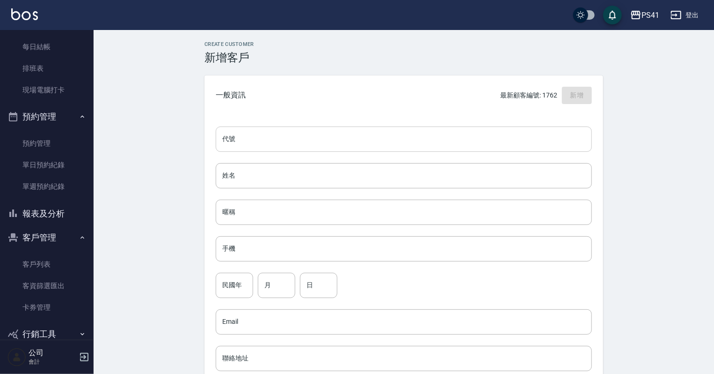
drag, startPoint x: 427, startPoint y: 136, endPoint x: 413, endPoint y: 134, distance: 14.1
click at [427, 136] on input "代號" at bounding box center [404, 138] width 376 height 25
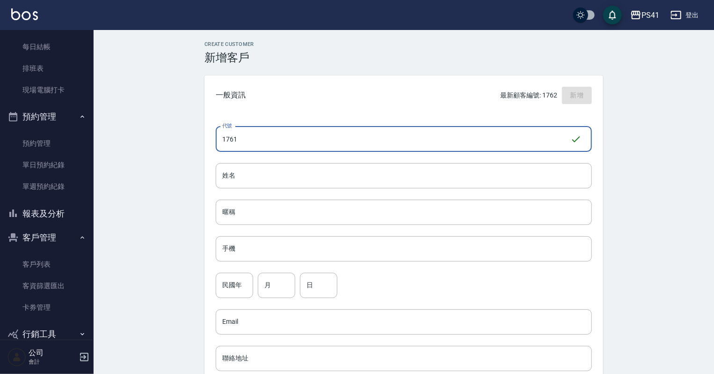
type input "1761"
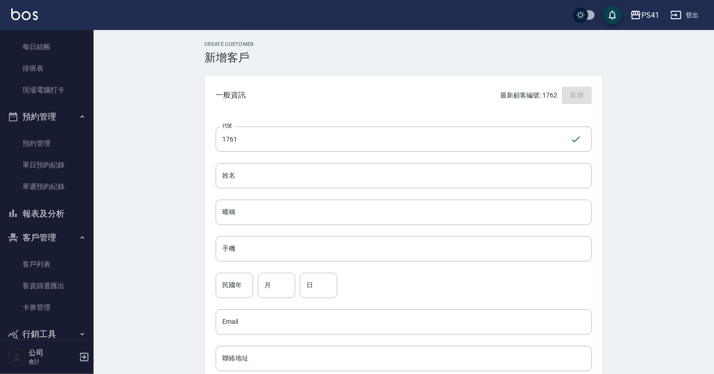
click at [418, 232] on div "代號 1761 ​ 代號 姓名 姓名 暱稱 暱稱 手機 手機 民國年 民國年 月 月 日 日 Email Email 聯絡地址 聯絡地址 男 女 LINE I…" at bounding box center [404, 342] width 399 height 455
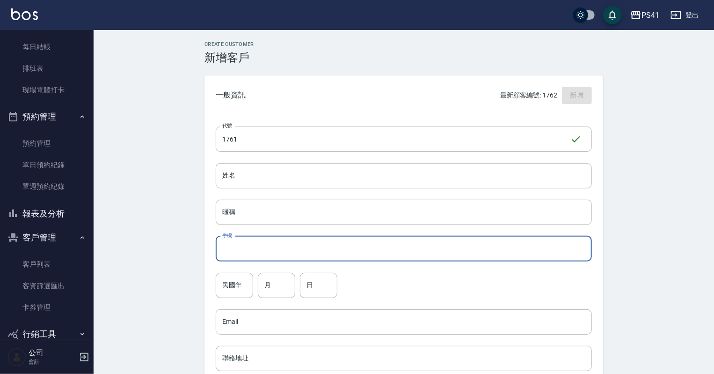
click at [421, 243] on input "手機" at bounding box center [404, 248] width 376 height 25
type input "0980578498"
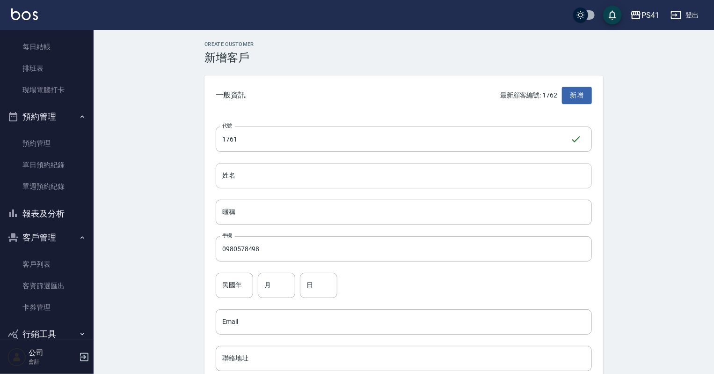
drag, startPoint x: 270, startPoint y: 158, endPoint x: 268, endPoint y: 162, distance: 4.8
click at [268, 160] on div "代號 1761 ​ 代號 姓名 姓名 暱稱 暱稱 手機 0980578498 手機 民國年 民國年 月 月 日 日 Email Email 聯絡地址 聯絡地址…" at bounding box center [404, 342] width 399 height 455
click at [268, 163] on input "姓名" at bounding box center [404, 175] width 376 height 25
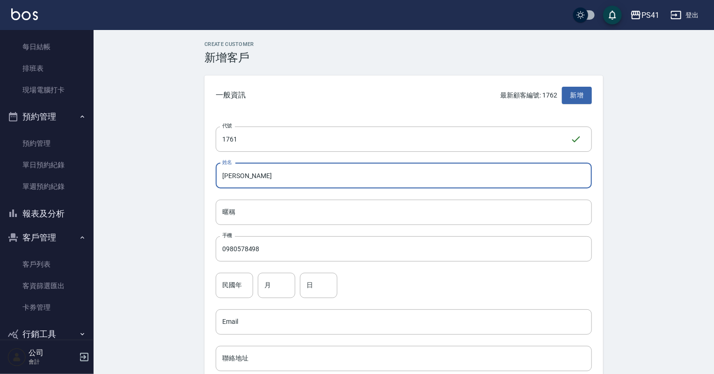
type input "[PERSON_NAME]"
click at [216, 285] on div "代號 1761 ​ 代號 姓名 [PERSON_NAME] 姓名 暱稱 暱稱 手機 0980578498 手機 民國年 民國年 月 月 日 日 Email E…" at bounding box center [404, 342] width 399 height 455
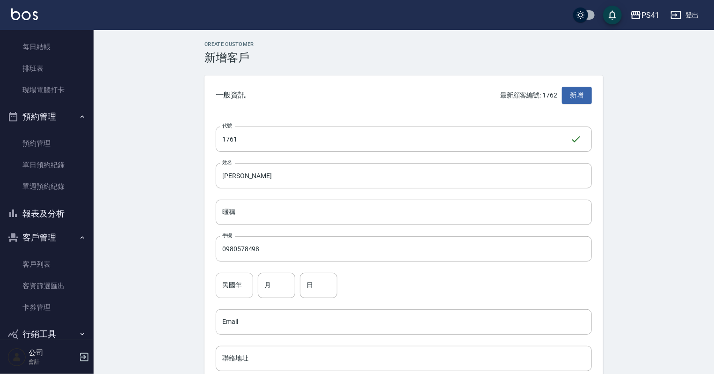
click at [218, 284] on input "民國年" at bounding box center [234, 284] width 37 height 25
type input "86"
click at [264, 287] on input "月" at bounding box center [276, 284] width 37 height 25
type input "12"
click at [309, 286] on input "日" at bounding box center [318, 284] width 37 height 25
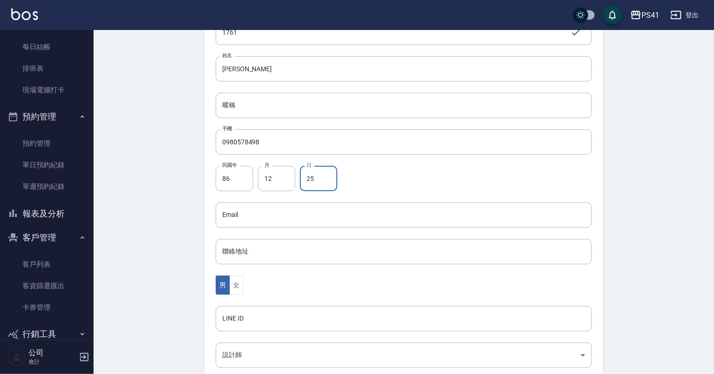
scroll to position [225, 0]
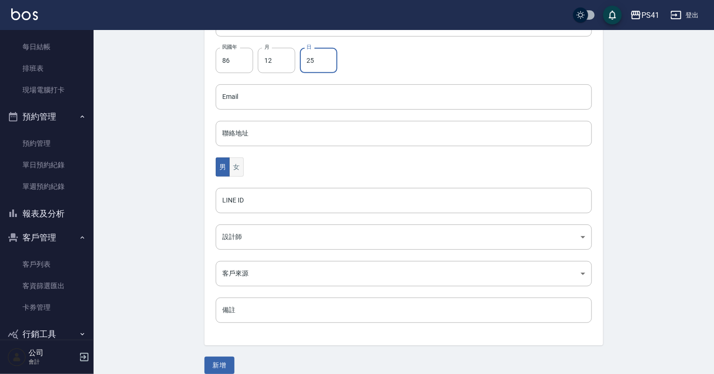
type input "25"
click at [233, 167] on button "女" at bounding box center [236, 166] width 14 height 19
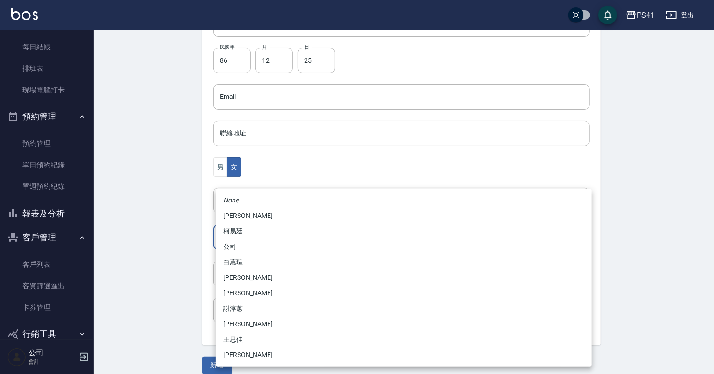
click at [262, 241] on body "PS41 登出 櫃檯作業 打帳單 帳單列表 現金收支登錄 材料自購登錄 每日結帳 排班表 現場電腦打卡 預約管理 預約管理 單日預約紀錄 單週預約紀錄 報表及…" at bounding box center [357, 79] width 714 height 609
click at [255, 276] on li "[PERSON_NAME]" at bounding box center [404, 277] width 376 height 15
type input "b861b14a-5249-4bb7-9707-8502bff7da80"
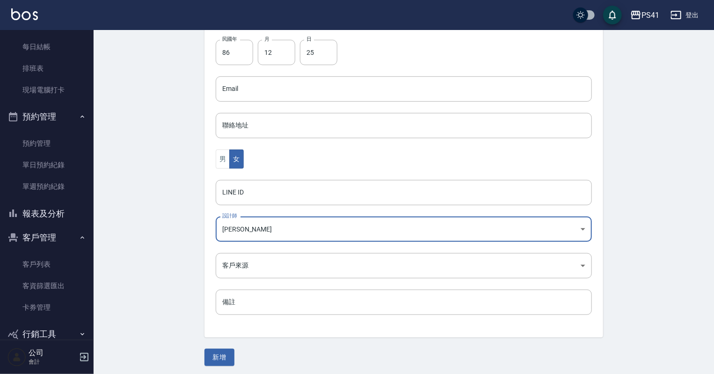
scroll to position [235, 0]
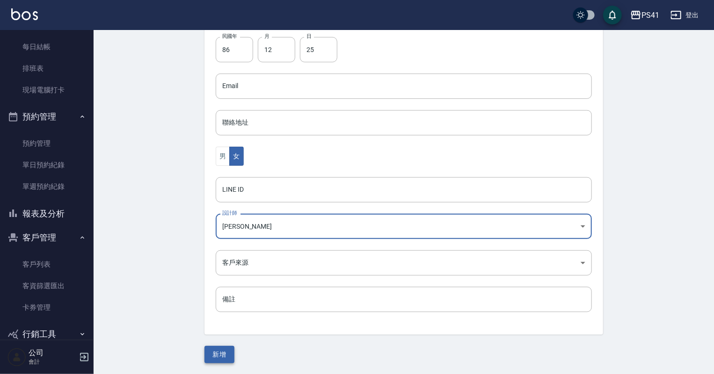
click at [225, 355] on button "新增" at bounding box center [220, 353] width 30 height 17
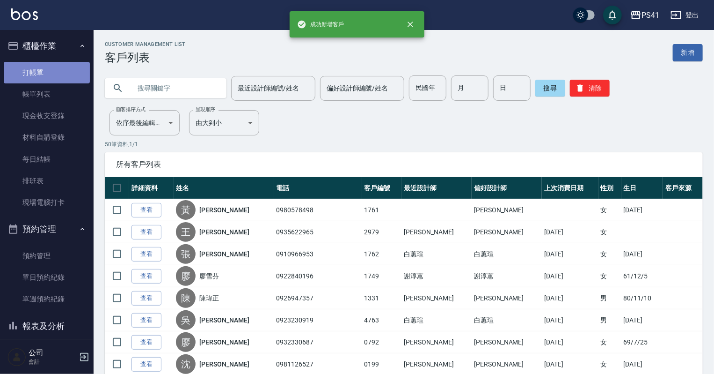
click at [51, 71] on link "打帳單" at bounding box center [47, 73] width 86 height 22
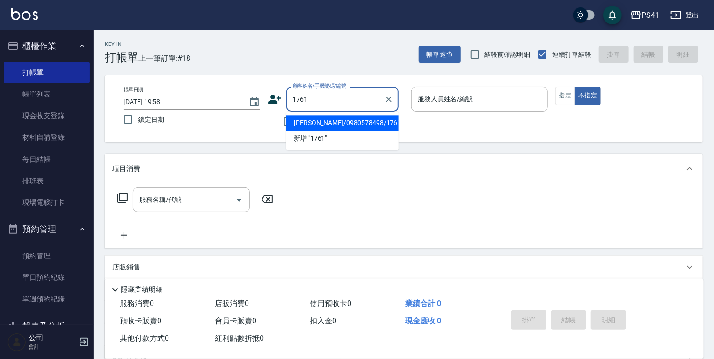
type input "[PERSON_NAME]/0980578498/1761"
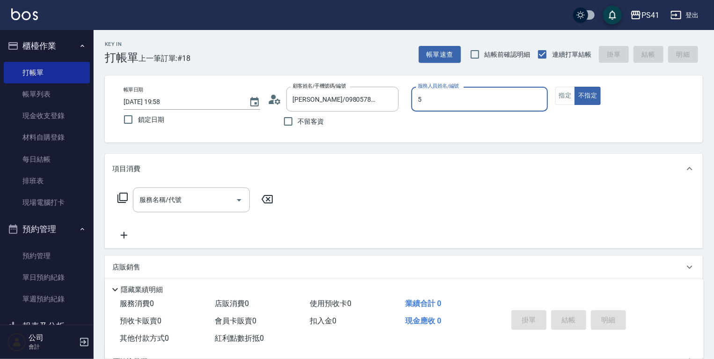
type input "Rolla-5"
type button "false"
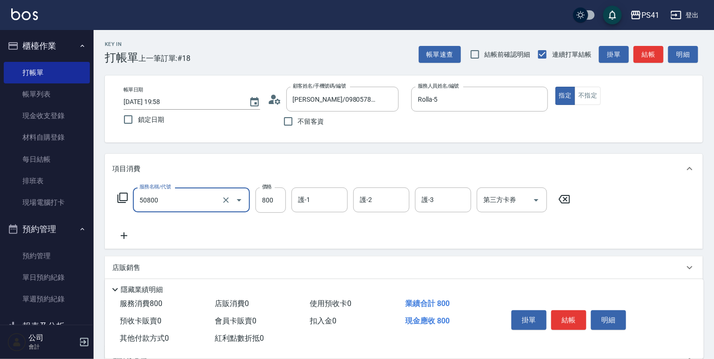
type input "原價401~800護髮(50800)"
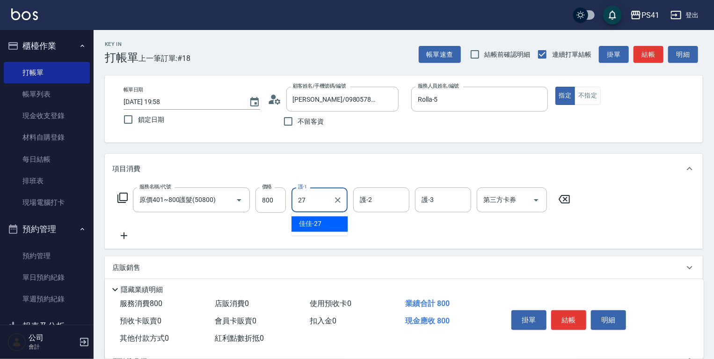
type input "佳佳-27"
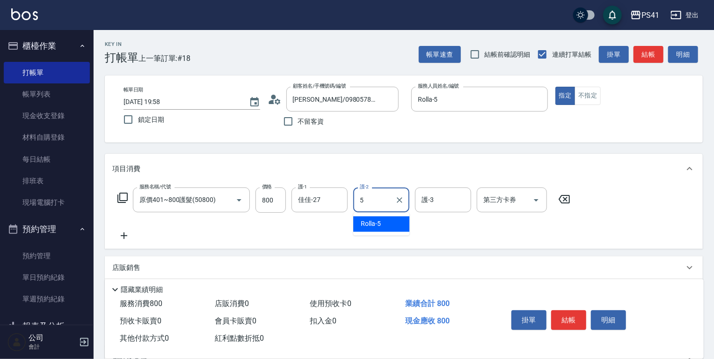
type input "Rolla-5"
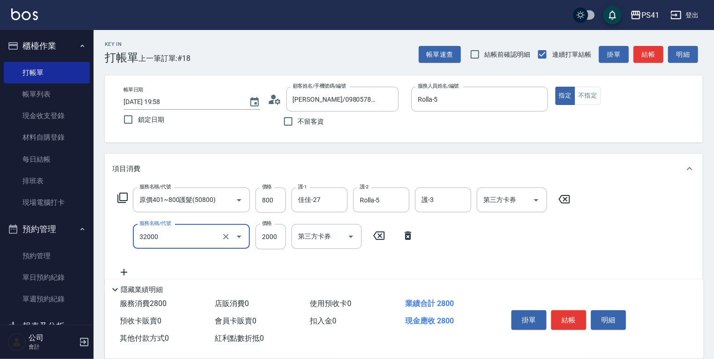
type input "2000以上燙髮(32000)"
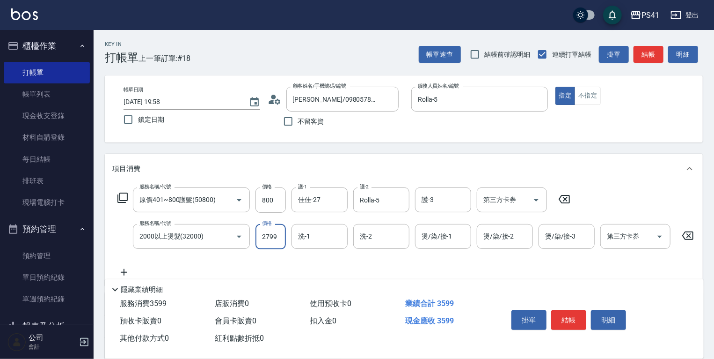
type input "2799"
type input "佳佳-27"
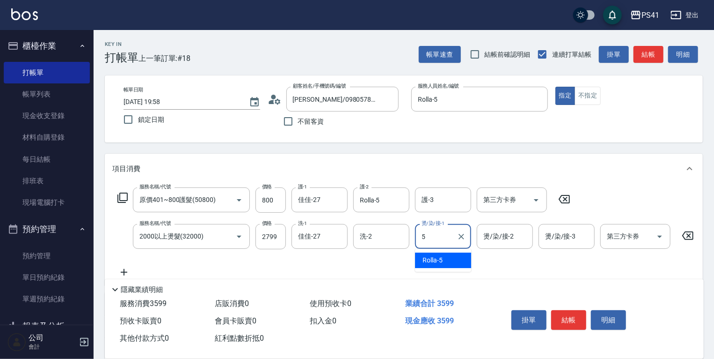
type input "Rolla-5"
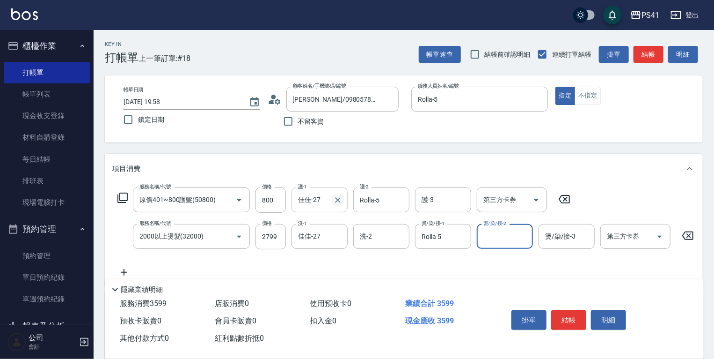
click at [338, 202] on icon "Clear" at bounding box center [337, 199] width 9 height 9
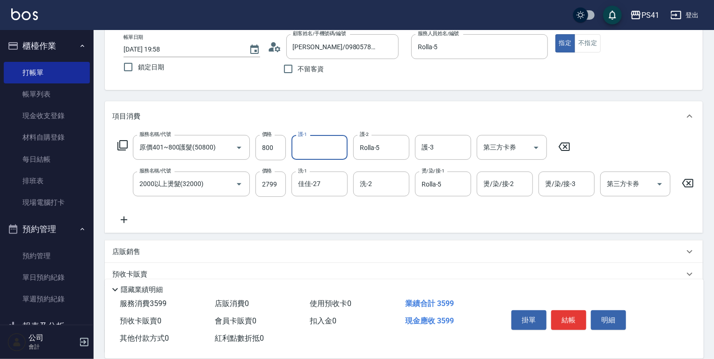
scroll to position [112, 0]
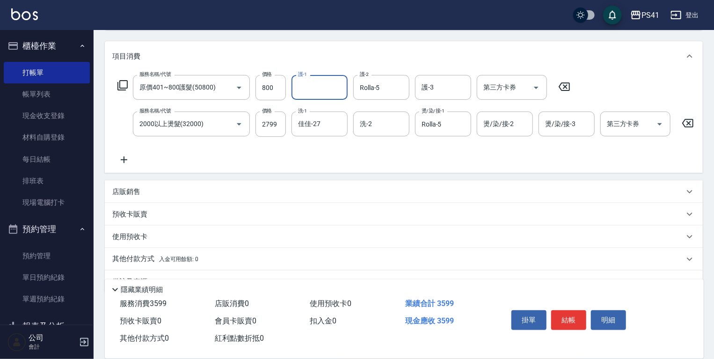
click at [135, 242] on p "使用預收卡" at bounding box center [129, 237] width 35 height 10
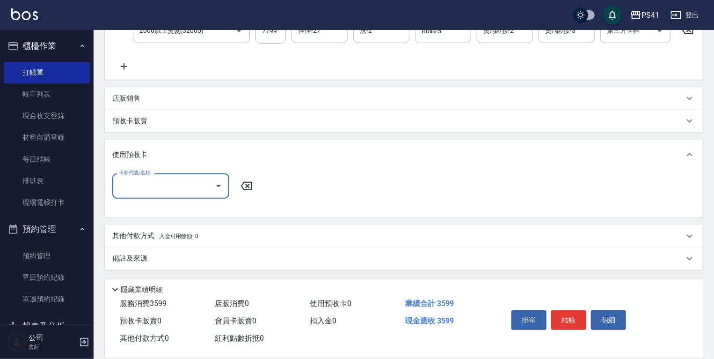
scroll to position [209, 0]
click at [137, 235] on p "其他付款方式 入金可用餘額: 0" at bounding box center [155, 236] width 86 height 10
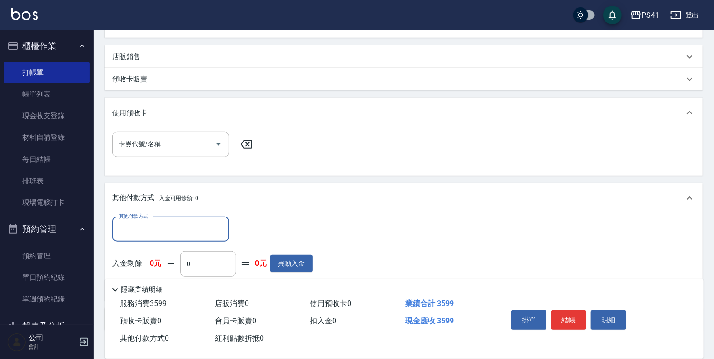
scroll to position [284, 0]
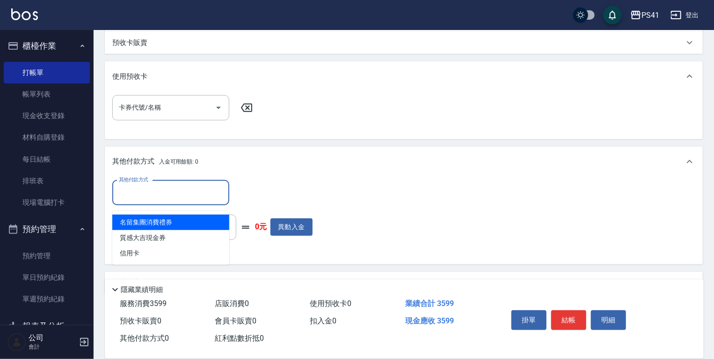
drag, startPoint x: 157, startPoint y: 198, endPoint x: 165, endPoint y: 226, distance: 29.6
click at [155, 198] on input "其他付款方式" at bounding box center [171, 192] width 109 height 16
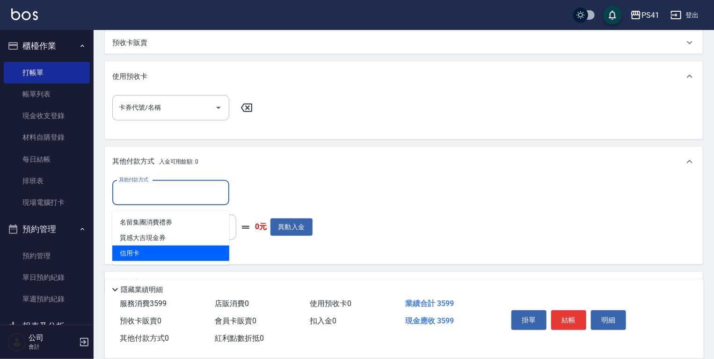
click at [168, 251] on span "信用卡" at bounding box center [170, 252] width 117 height 15
type input "信用卡"
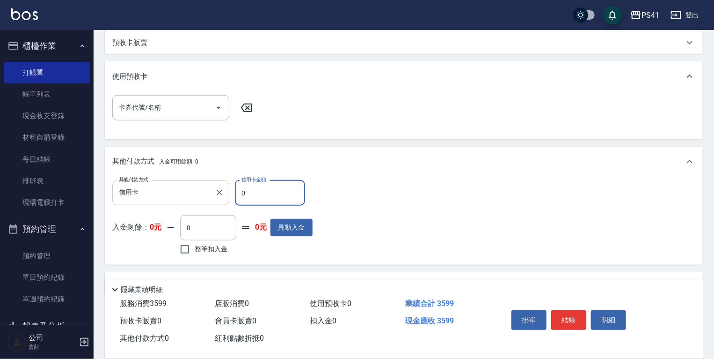
drag, startPoint x: 258, startPoint y: 201, endPoint x: 160, endPoint y: 198, distance: 97.9
click at [161, 198] on div "其他付款方式 信用卡 其他付款方式 信用卡金額 0 信用卡金額" at bounding box center [212, 192] width 200 height 25
type input "3599"
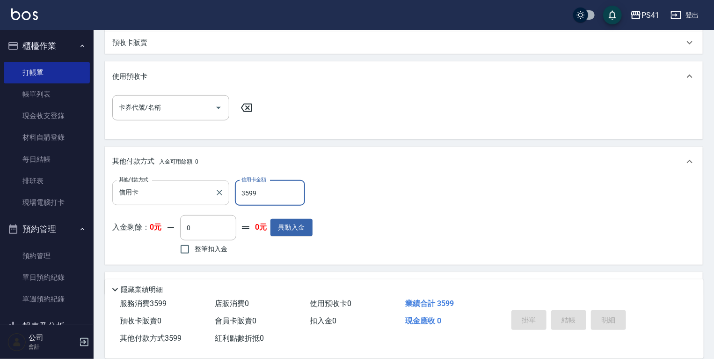
type input "[DATE] 19:59"
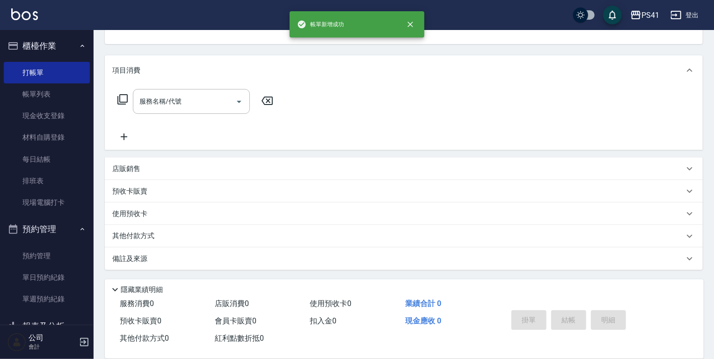
scroll to position [0, 0]
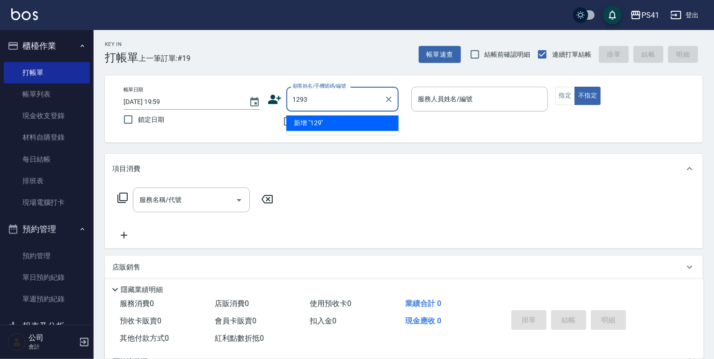
type input "1293"
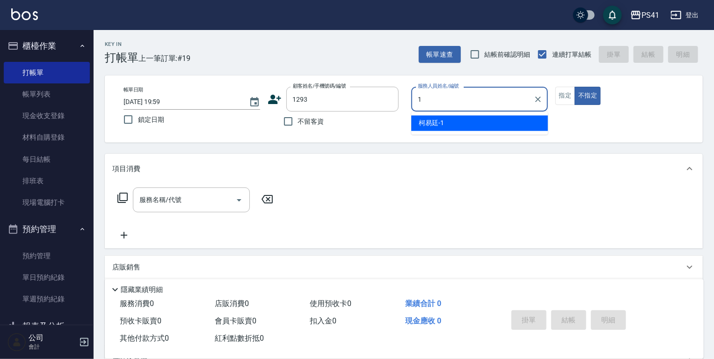
type input "柯易廷-1"
type input "[PERSON_NAME]/0937938164/1293"
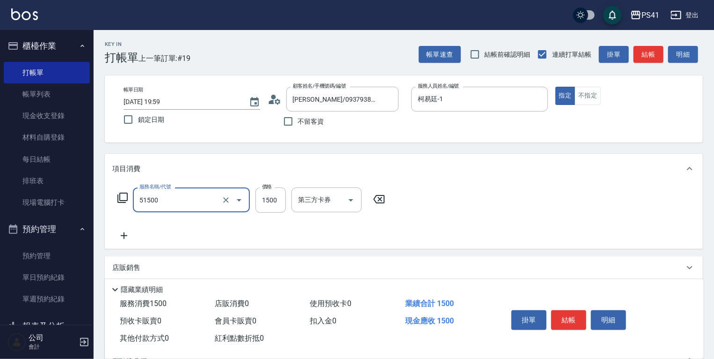
type input "原價1201~1500護髮(51500)"
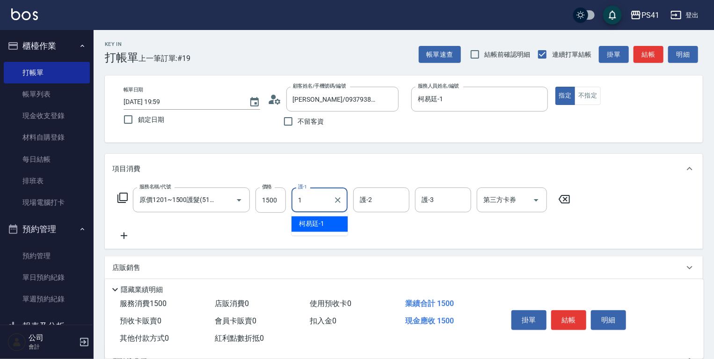
type input "柯易廷-1"
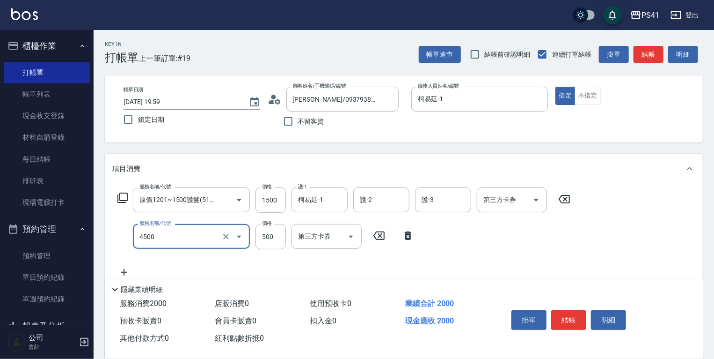
type input "補染(4500)"
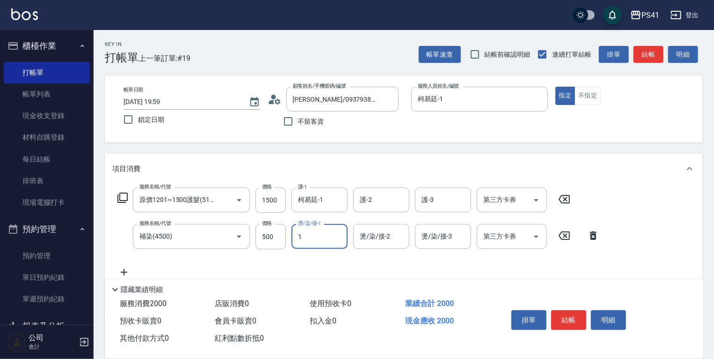
type input "柯易廷-1"
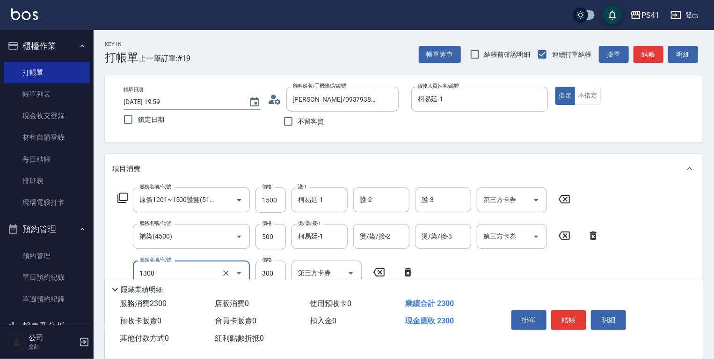
type input "洗髮300(1300)"
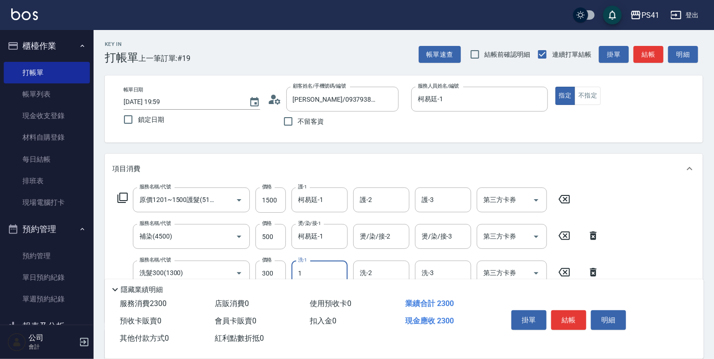
type input "柯易廷-1"
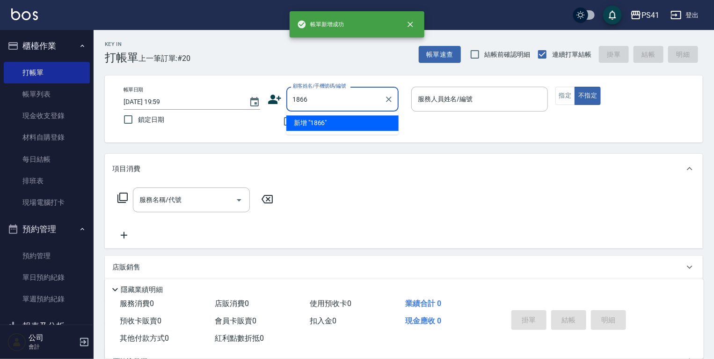
type input "1866"
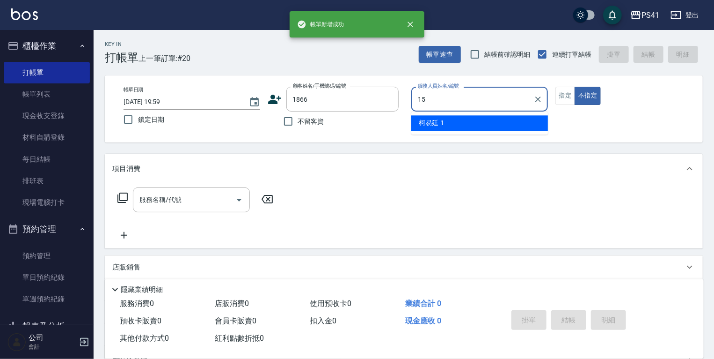
type input "[PERSON_NAME]-15"
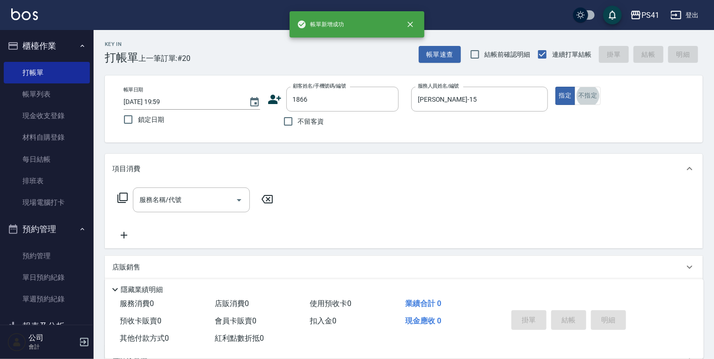
type input "[PERSON_NAME]/0988968362/1866"
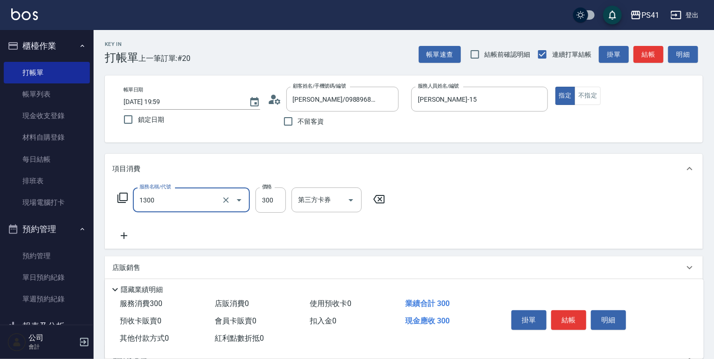
type input "洗髮300(1300)"
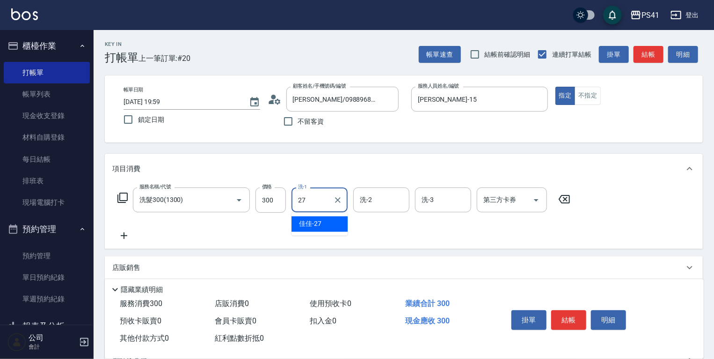
type input "佳佳-27"
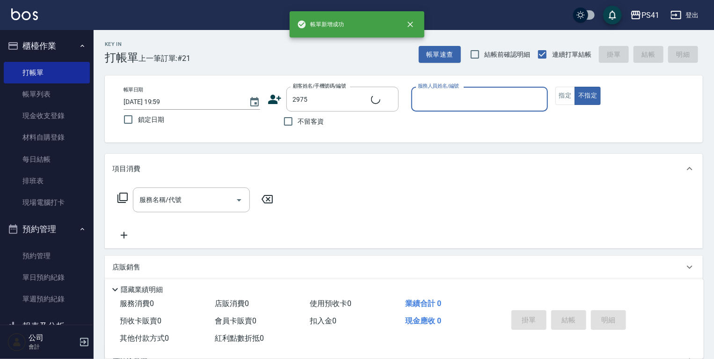
type input "[PERSON_NAME]/2975_[PERSON_NAME]/2975"
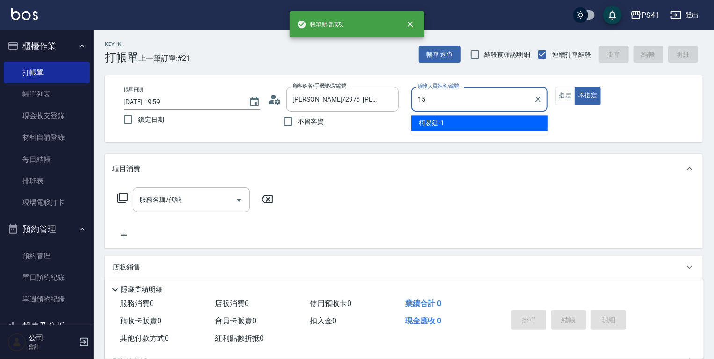
type input "[PERSON_NAME]-15"
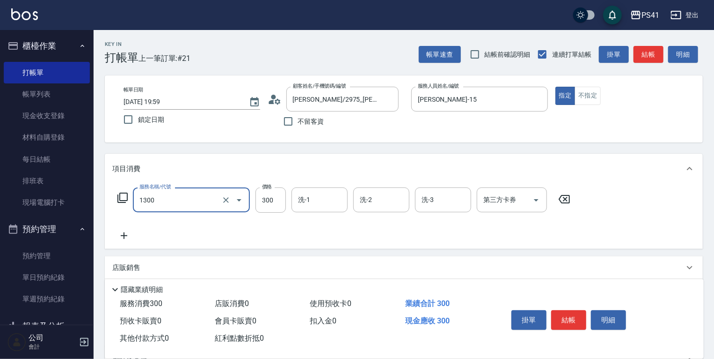
type input "洗髮300(1300)"
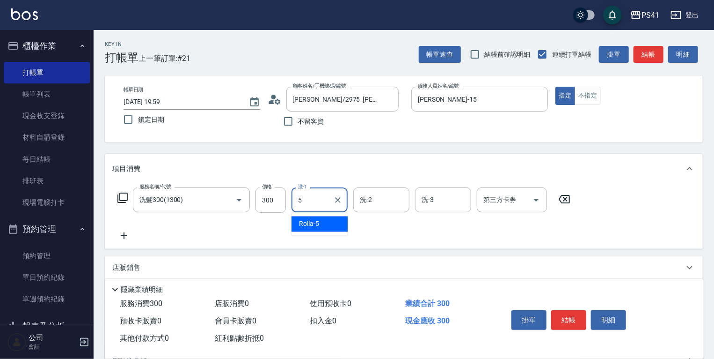
type input "Rolla-5"
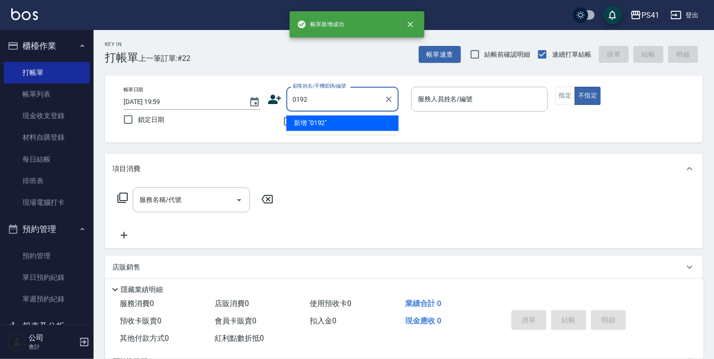
type input "0192"
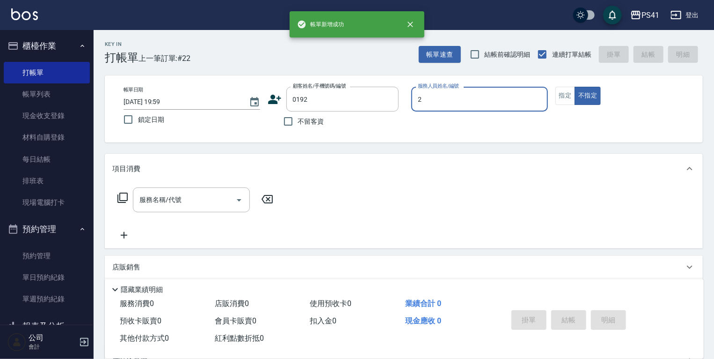
type input "謝淳蕙-2"
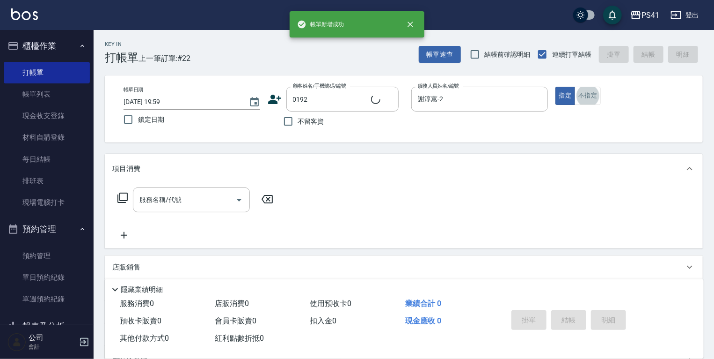
type input "[PERSON_NAME]/0971026027/0192"
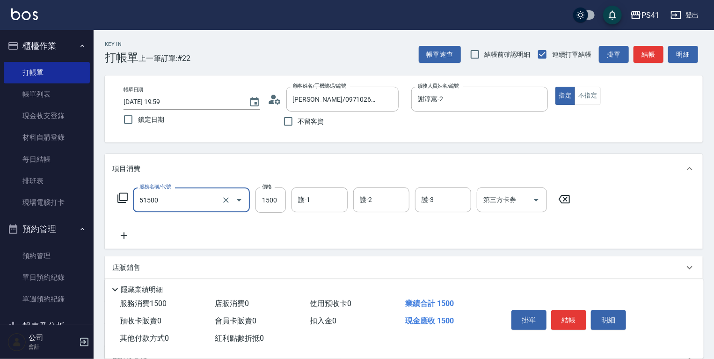
type input "原價1201~1500護髮(51500)"
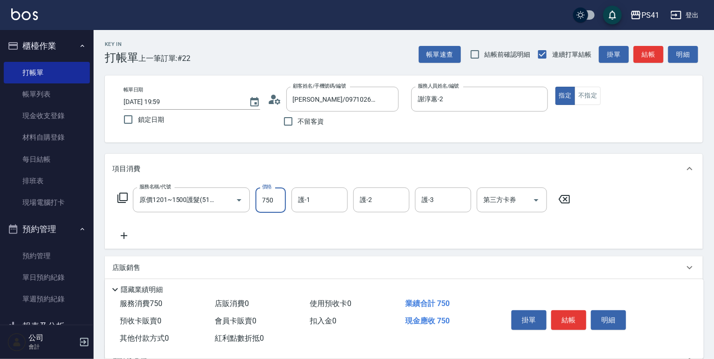
type input "750"
type input "[PERSON_NAME]-24"
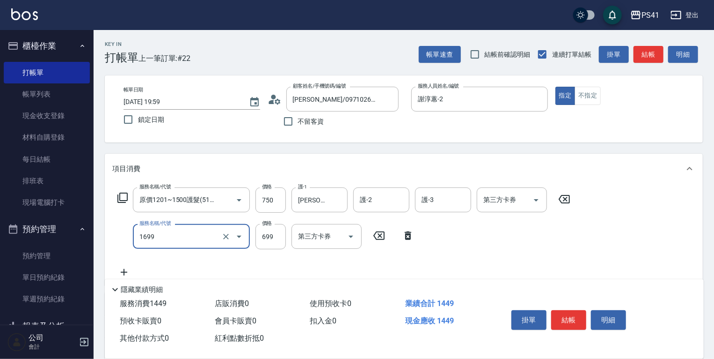
type input "純粹植淨控油SPA洗髮699(1699)"
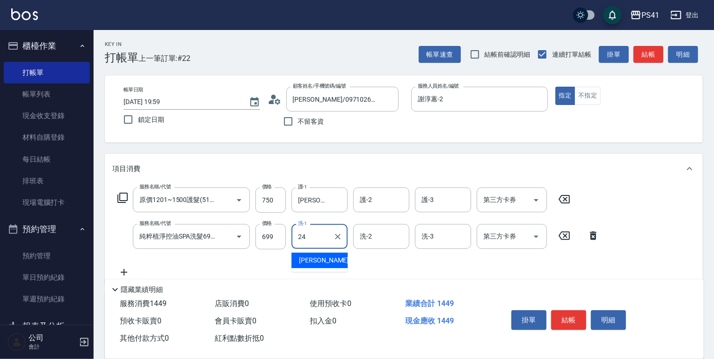
type input "[PERSON_NAME]-24"
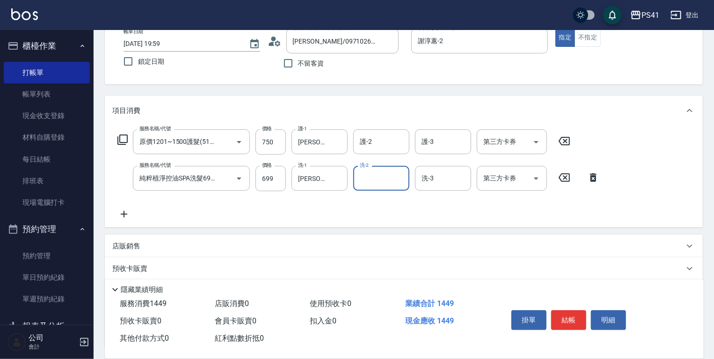
scroll to position [135, 0]
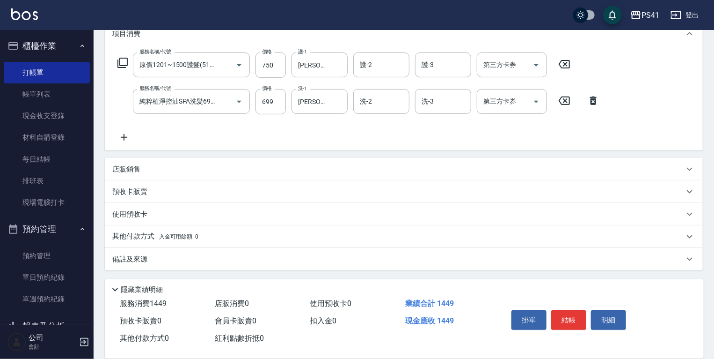
click at [177, 239] on span "入金可用餘額: 0" at bounding box center [179, 236] width 40 height 7
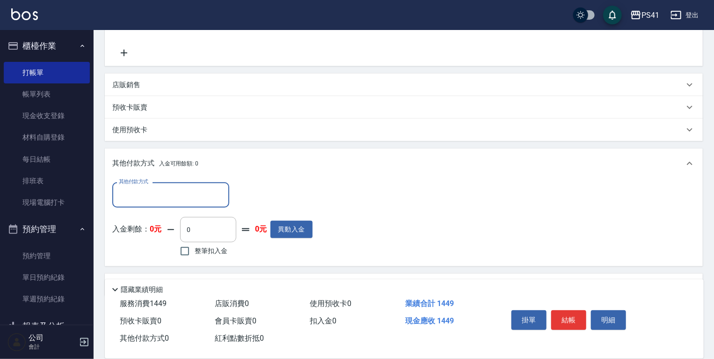
scroll to position [223, 0]
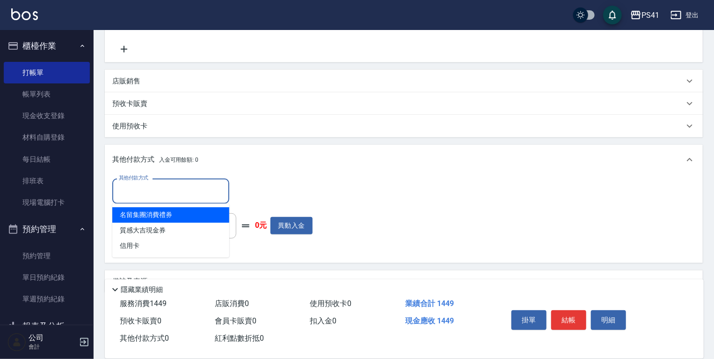
click at [178, 194] on input "其他付款方式" at bounding box center [171, 191] width 109 height 16
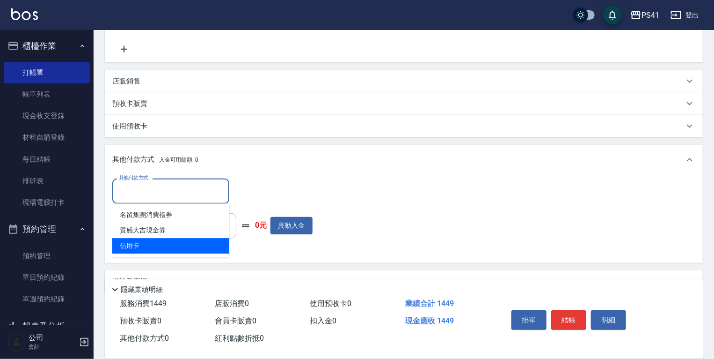
drag, startPoint x: 168, startPoint y: 242, endPoint x: 176, endPoint y: 238, distance: 8.6
click at [169, 242] on span "信用卡" at bounding box center [170, 245] width 117 height 15
type input "信用卡"
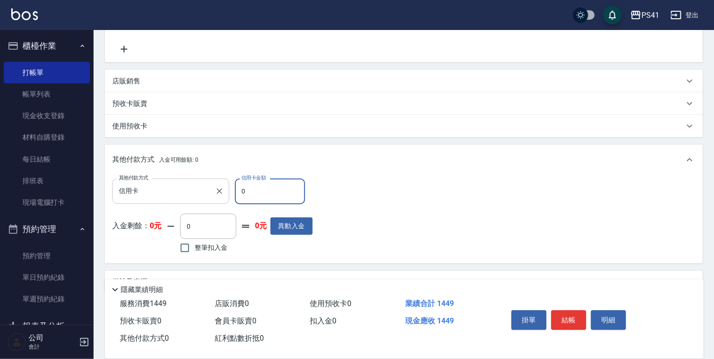
drag, startPoint x: 254, startPoint y: 197, endPoint x: 163, endPoint y: 184, distance: 92.1
click at [174, 195] on div "其他付款方式 信用卡 其他付款方式 信用卡金額 0 信用卡金額" at bounding box center [212, 190] width 200 height 25
type input "1449"
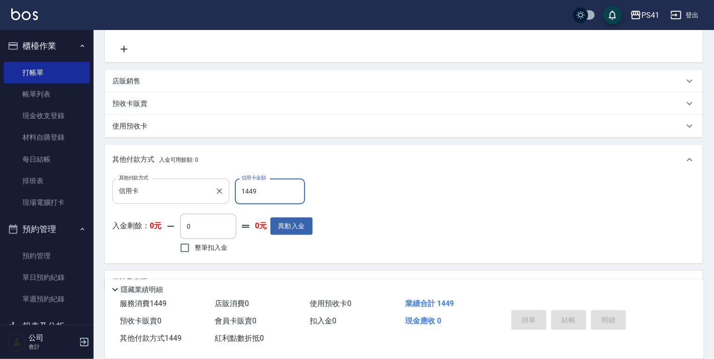
type input "[DATE] 20:00"
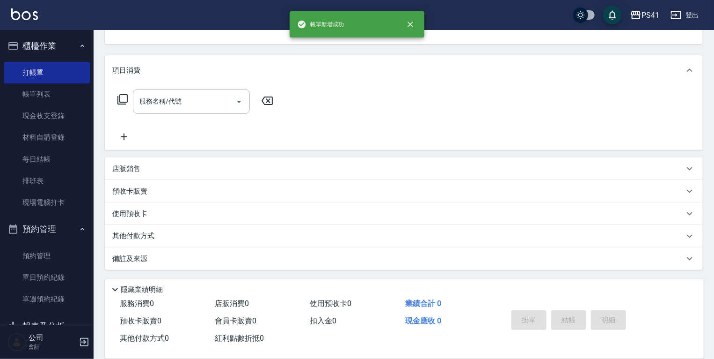
scroll to position [0, 0]
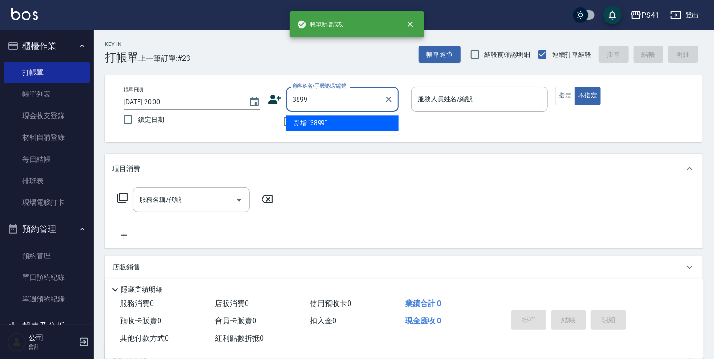
type input "3899"
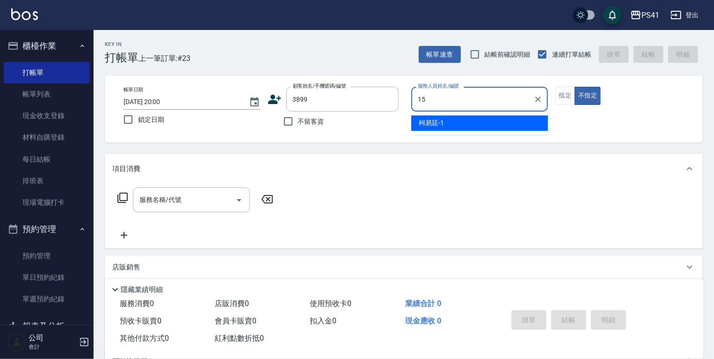
type input "15"
type input "[PERSON_NAME]/0917965302/3899"
type input "[PERSON_NAME]-15"
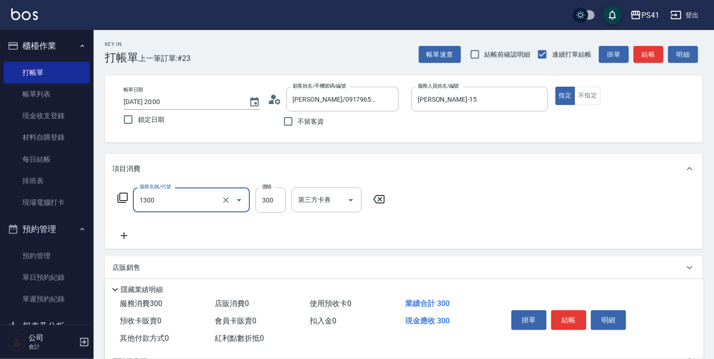
type input "洗髮300(1300)"
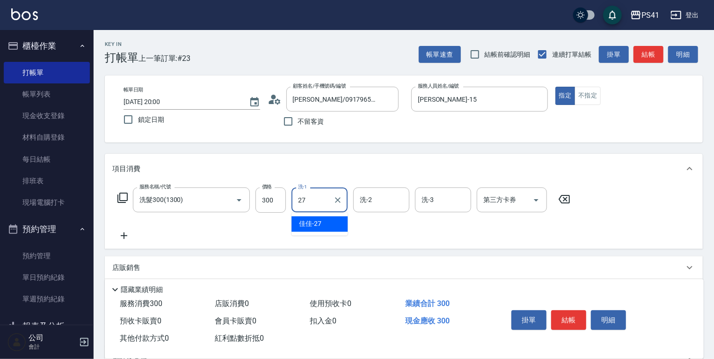
type input "佳佳-27"
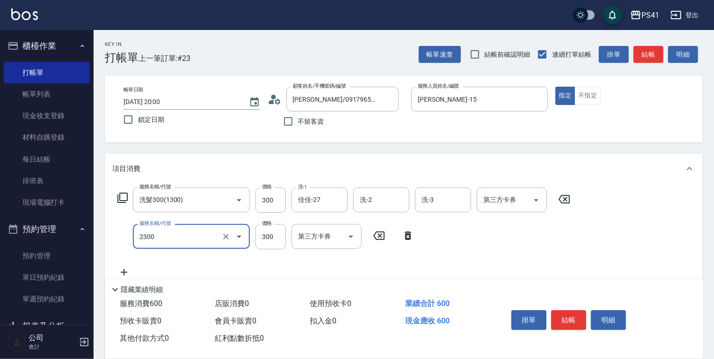
type input "剪髮(2300)"
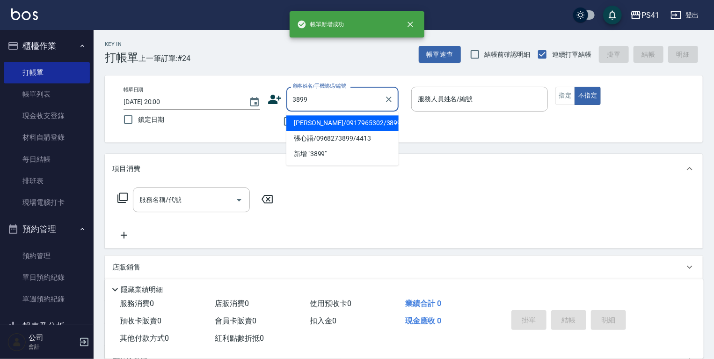
type input "[PERSON_NAME]/0917965302/3899"
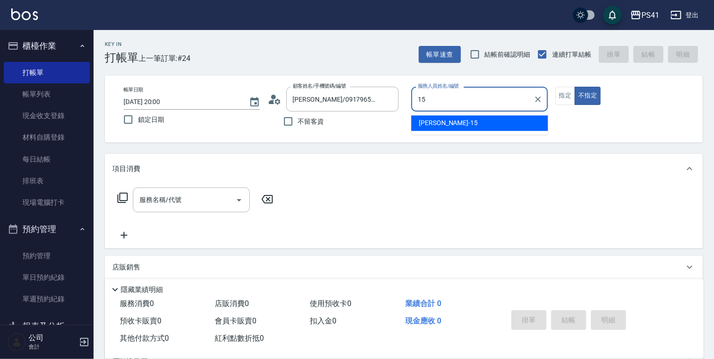
type input "[PERSON_NAME]-15"
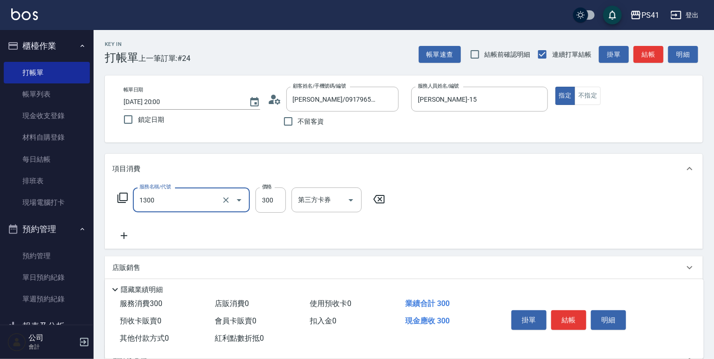
type input "洗髮300(1300)"
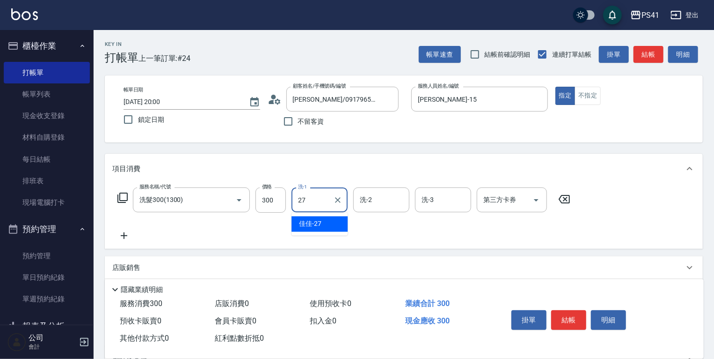
type input "佳佳-27"
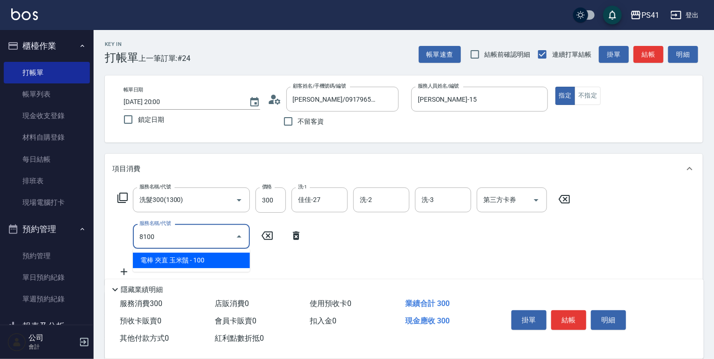
type input "電棒 夾直 玉米鬚(8100)"
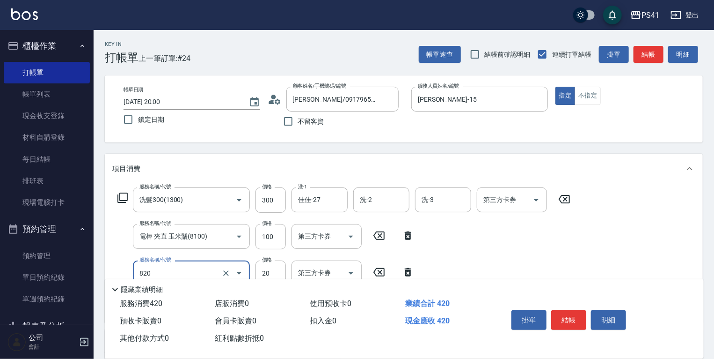
type input "潤絲(820)"
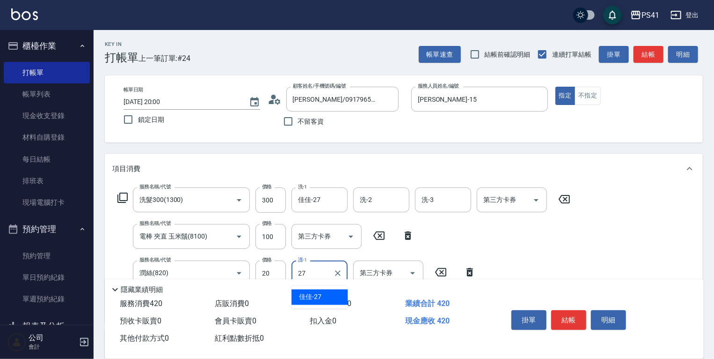
type input "佳佳-27"
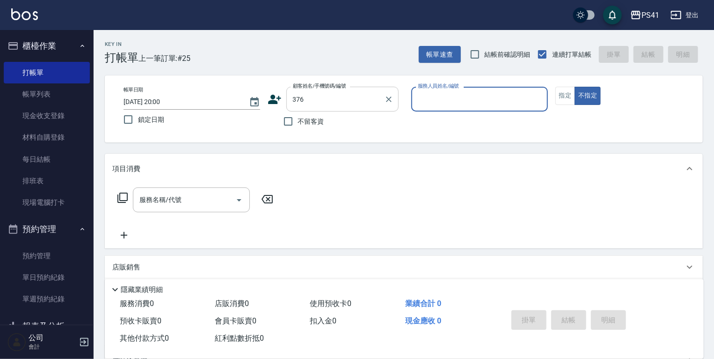
click at [346, 88] on div "376 顧客姓名/手機號碼/編號" at bounding box center [342, 99] width 112 height 25
type input "[PERSON_NAME]/0921086268/3766"
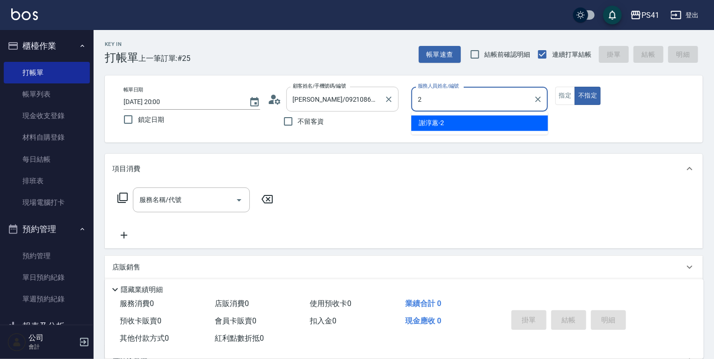
type input "謝淳蕙-2"
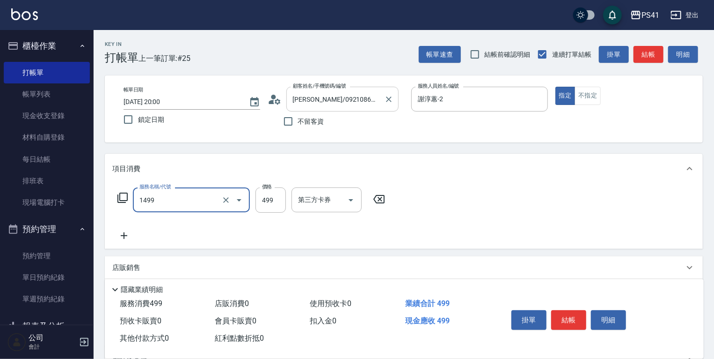
type input "活氧毛囊淨化髮浴(1499)"
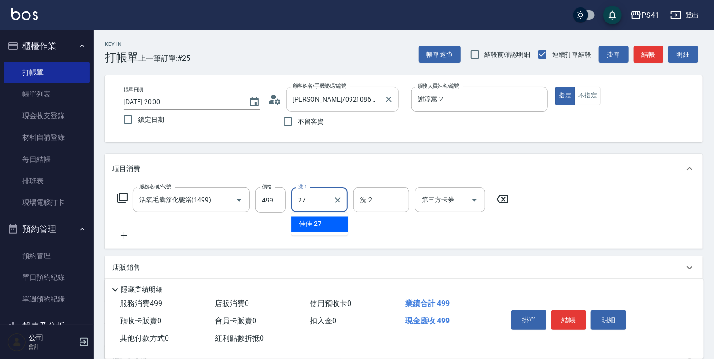
type input "佳佳-27"
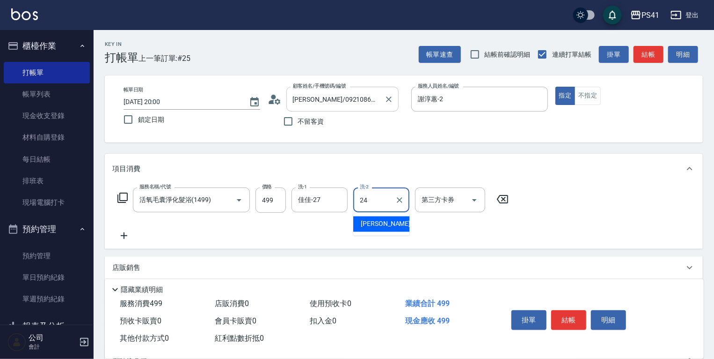
type input "[PERSON_NAME]-24"
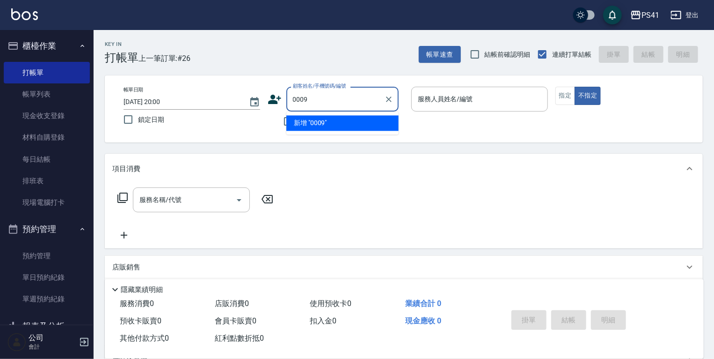
type input "0009"
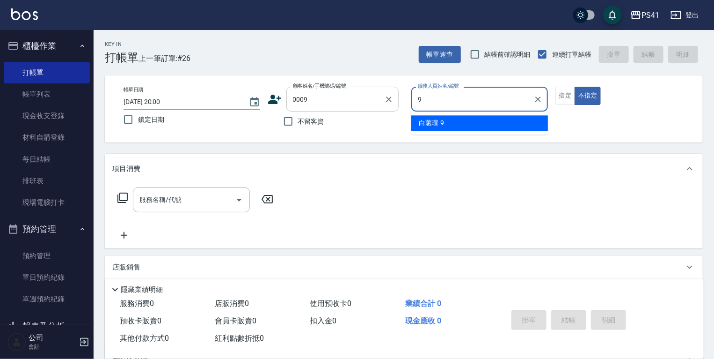
type input "白蕙瑄-9"
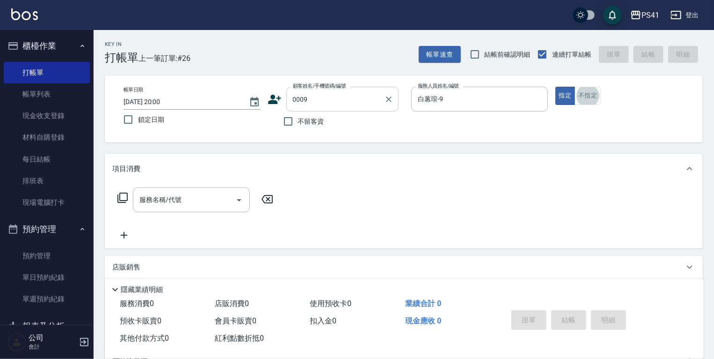
type input "白白/9_白白/0009"
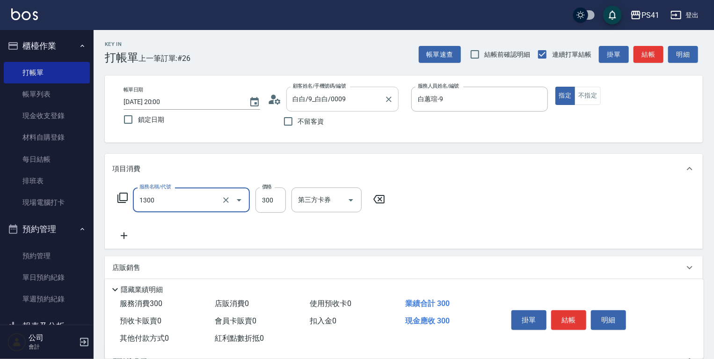
type input "洗髮300(1300)"
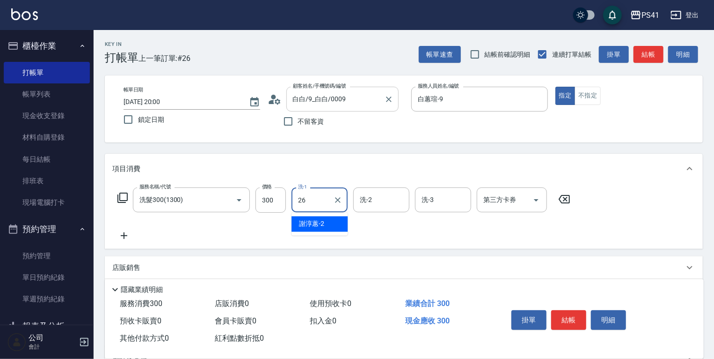
type input "[PERSON_NAME]-26"
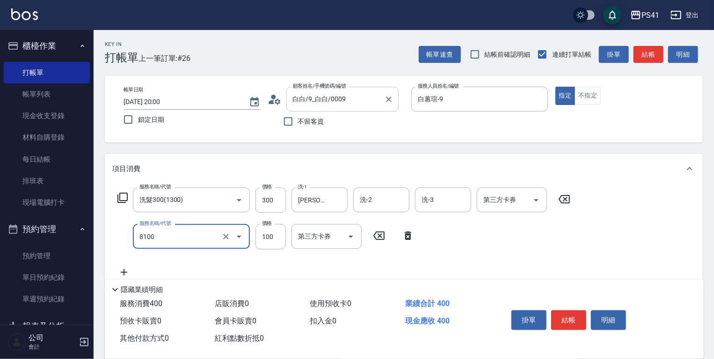
type input "電棒 夾直 玉米鬚(8100)"
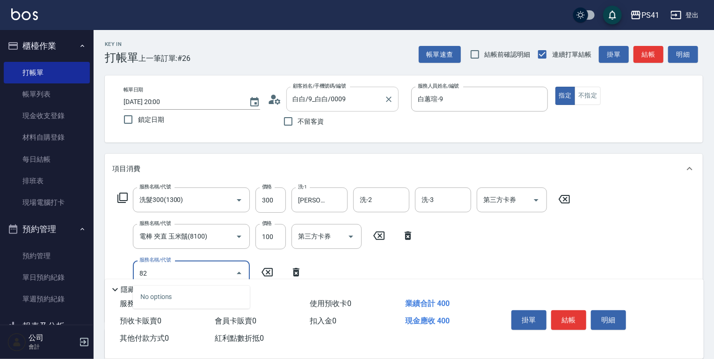
type input "8"
type input "剪瀏海(250)"
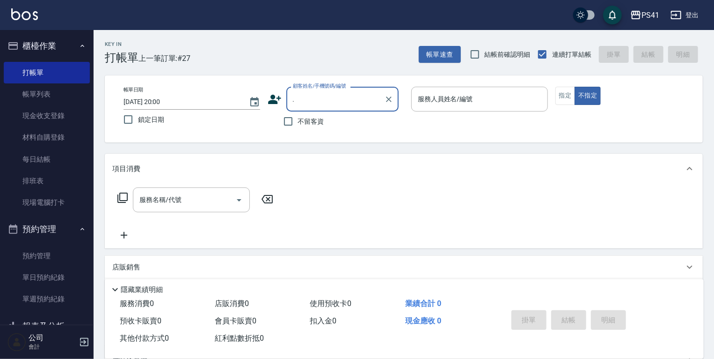
type input "."
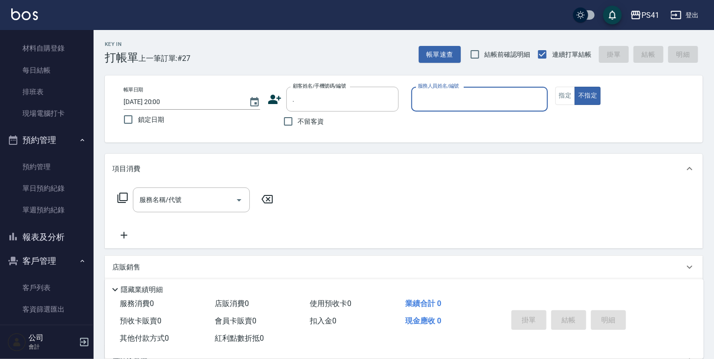
scroll to position [144, 0]
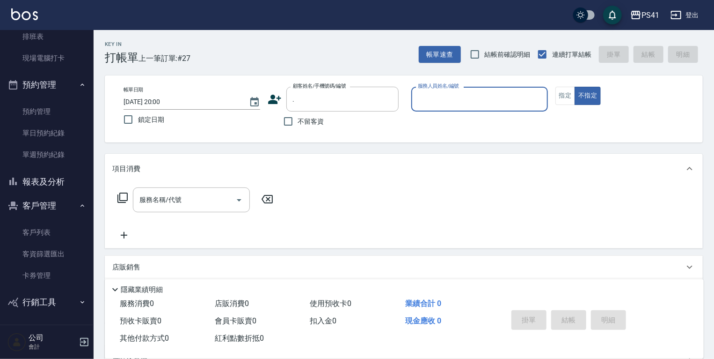
click at [53, 180] on button "報表及分析" at bounding box center [47, 181] width 86 height 24
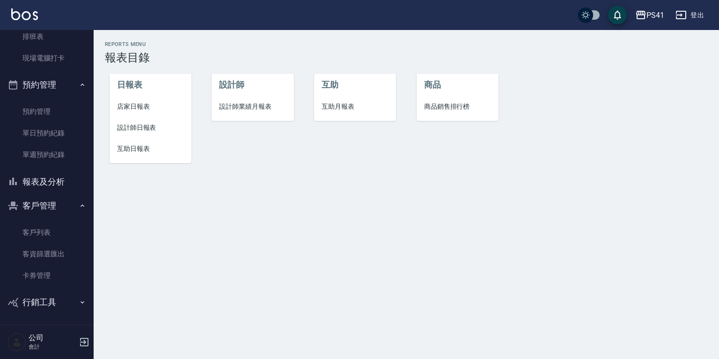
click at [135, 112] on li "店家日報表" at bounding box center [151, 106] width 82 height 21
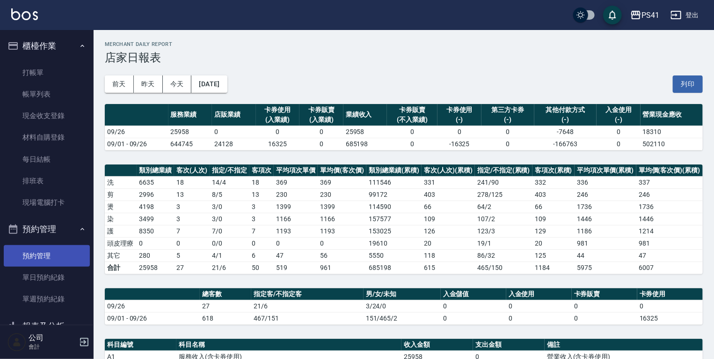
scroll to position [112, 0]
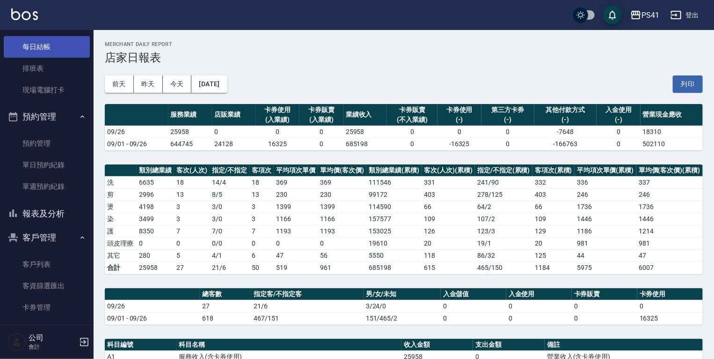
click at [28, 51] on link "每日結帳" at bounding box center [47, 47] width 86 height 22
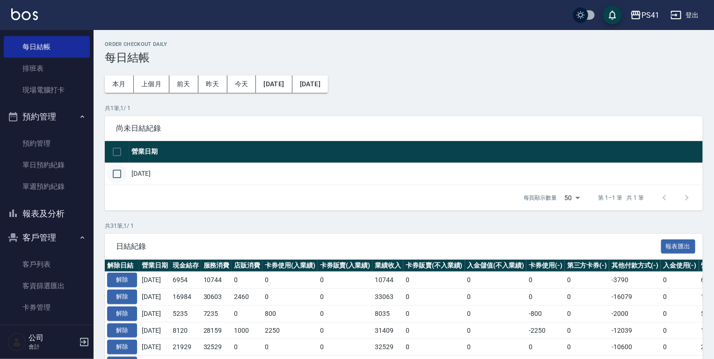
click at [122, 176] on input "checkbox" at bounding box center [117, 174] width 20 height 20
checkbox input "true"
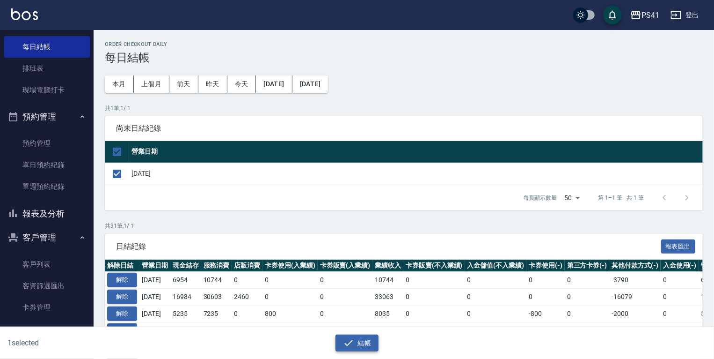
click at [348, 347] on icon "button" at bounding box center [348, 342] width 11 height 11
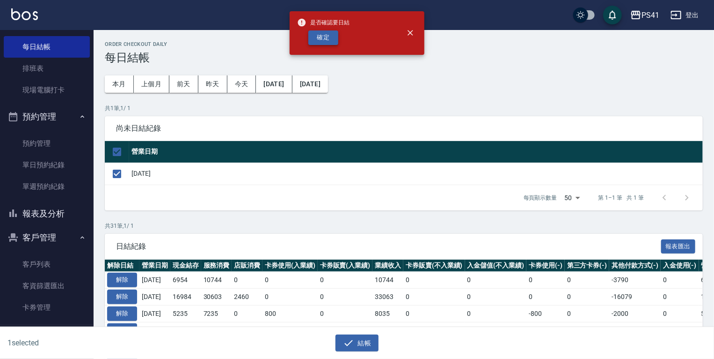
click at [331, 43] on button "確定" at bounding box center [323, 37] width 30 height 15
checkbox input "false"
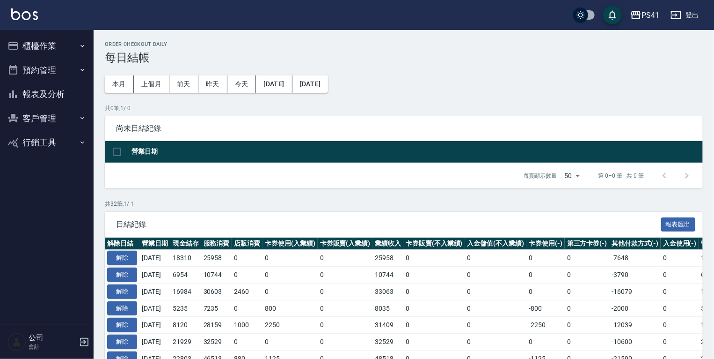
click at [59, 85] on button "報表及分析" at bounding box center [47, 94] width 86 height 24
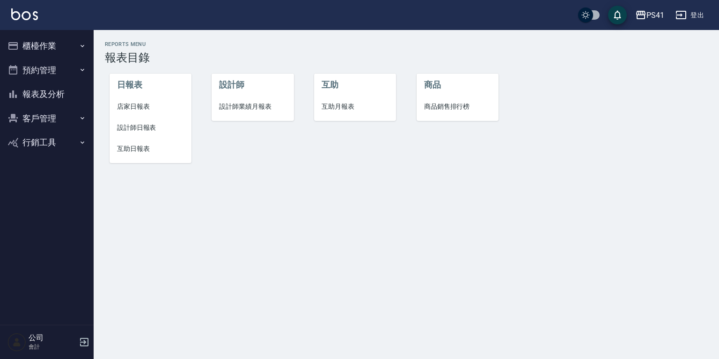
click at [139, 122] on li "設計師日報表" at bounding box center [151, 127] width 82 height 21
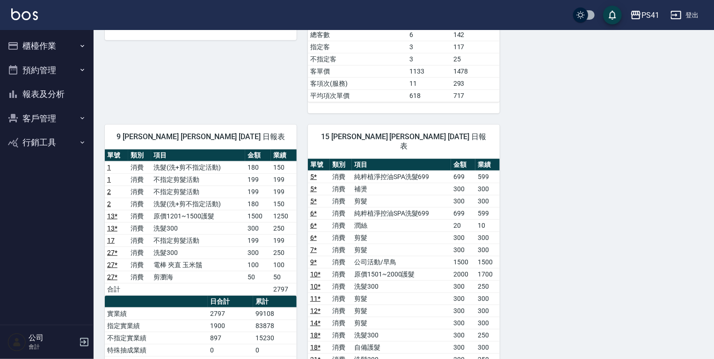
scroll to position [225, 0]
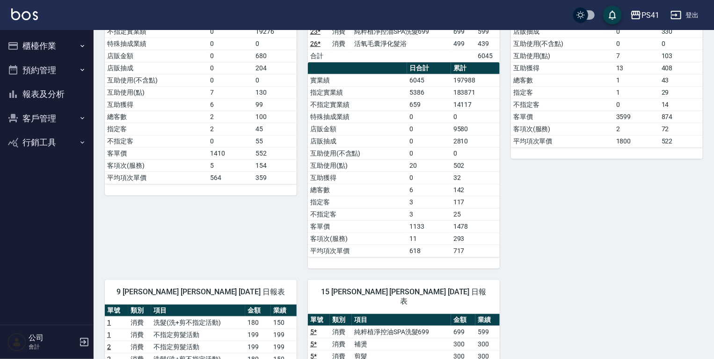
click at [64, 98] on button "報表及分析" at bounding box center [47, 94] width 86 height 24
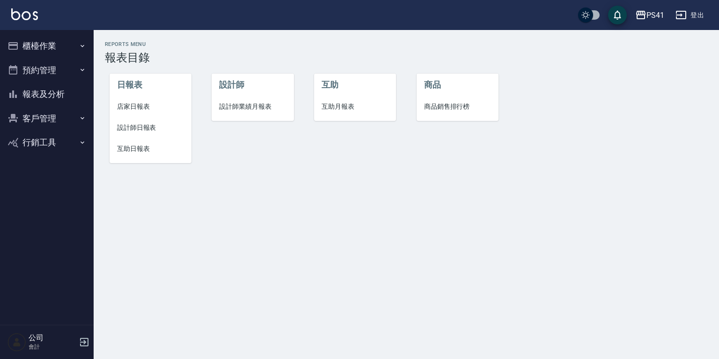
click at [122, 103] on span "店家日報表" at bounding box center [150, 107] width 67 height 10
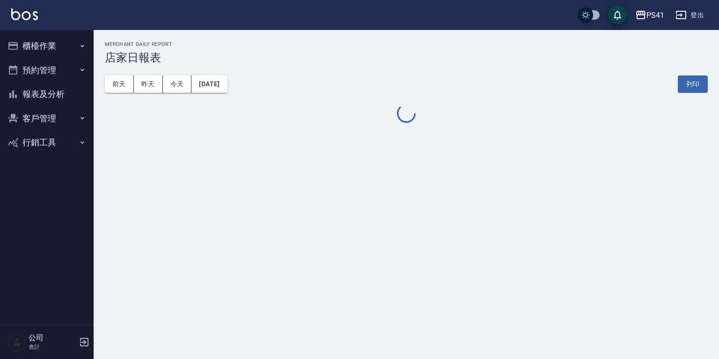
click at [56, 114] on button "客戶管理" at bounding box center [47, 118] width 86 height 24
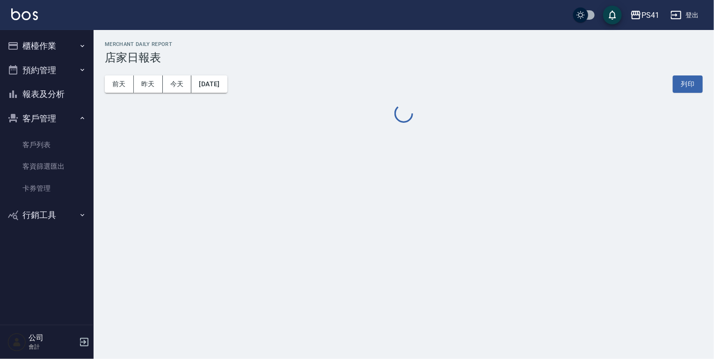
click at [71, 95] on button "報表及分析" at bounding box center [47, 94] width 86 height 24
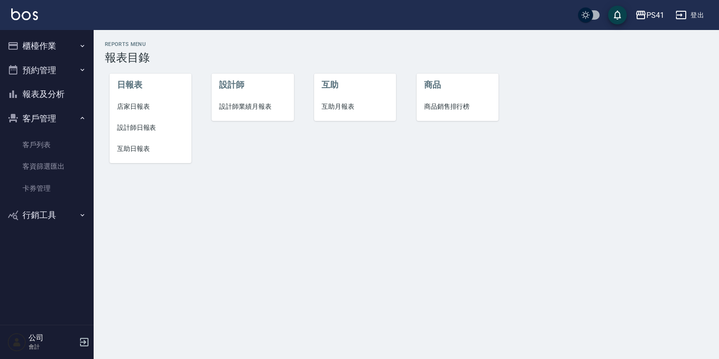
click at [238, 111] on span "設計師業績月報表" at bounding box center [252, 107] width 67 height 10
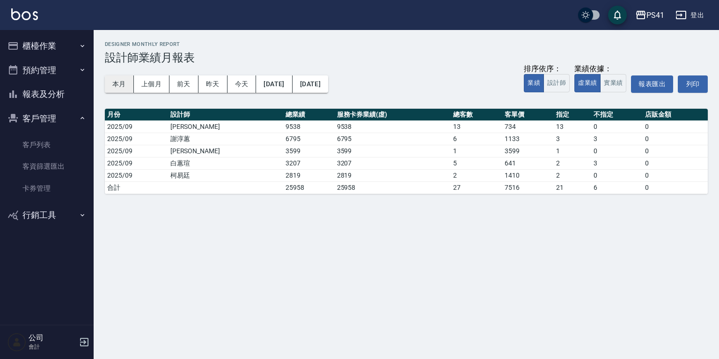
click at [118, 84] on button "本月" at bounding box center [119, 83] width 29 height 17
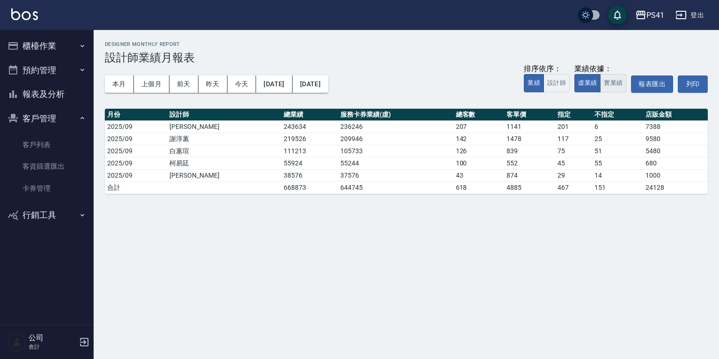
click at [615, 86] on button "實業績" at bounding box center [613, 83] width 26 height 18
click at [593, 83] on button "虛業績" at bounding box center [587, 83] width 26 height 18
click at [621, 84] on button "實業績" at bounding box center [613, 83] width 26 height 18
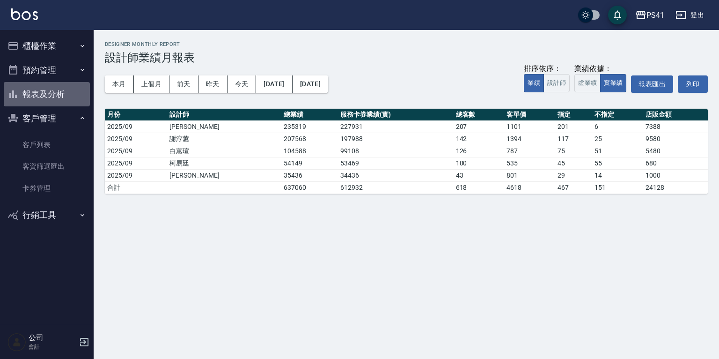
click at [69, 100] on button "報表及分析" at bounding box center [47, 94] width 86 height 24
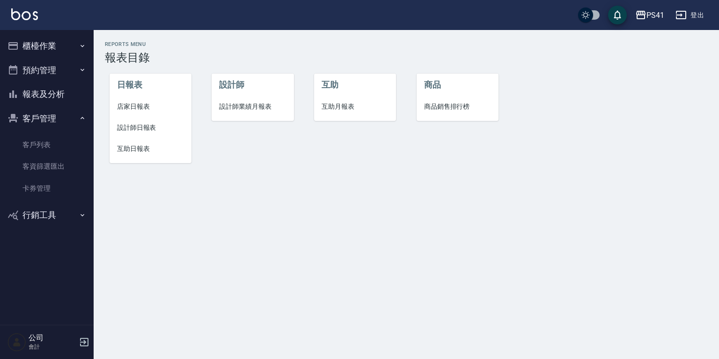
click at [133, 98] on li "店家日報表" at bounding box center [151, 106] width 82 height 21
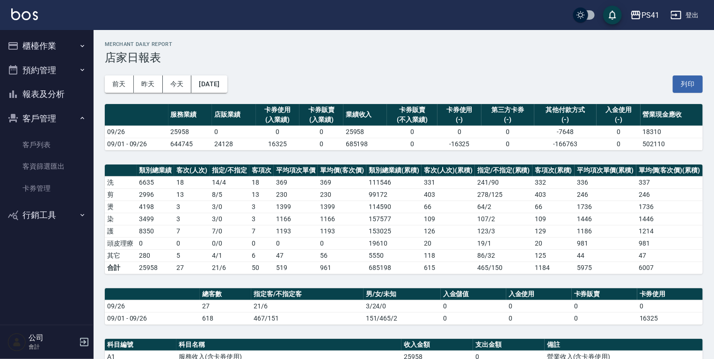
click at [66, 42] on button "櫃檯作業" at bounding box center [47, 46] width 86 height 24
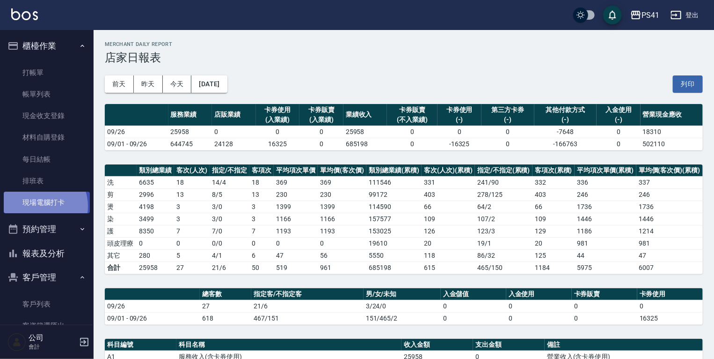
click at [39, 206] on link "現場電腦打卡" at bounding box center [47, 202] width 86 height 22
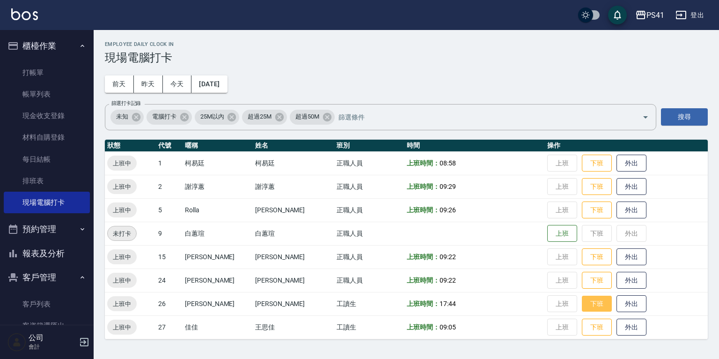
click at [592, 309] on button "下班" at bounding box center [597, 303] width 30 height 16
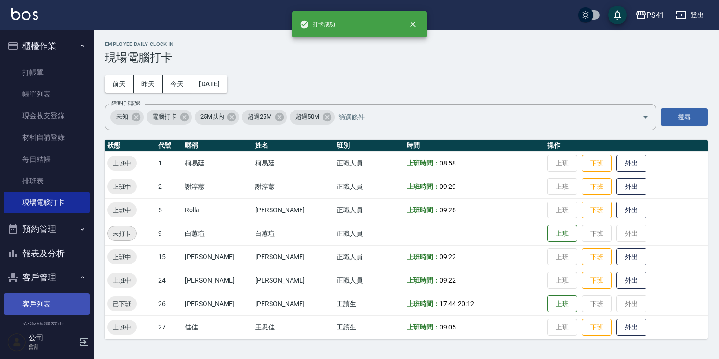
click at [47, 310] on link "客戶列表" at bounding box center [47, 304] width 86 height 22
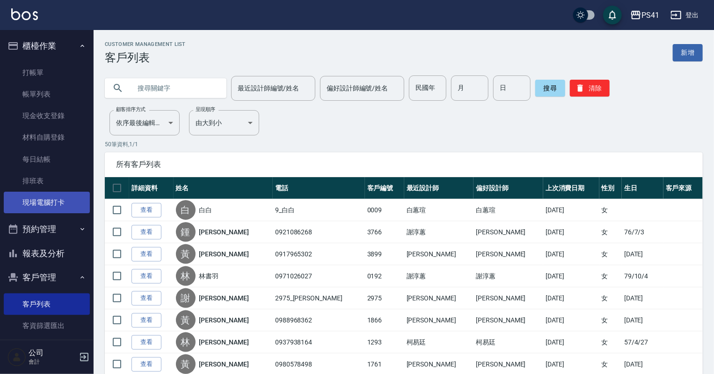
click at [54, 198] on link "現場電腦打卡" at bounding box center [47, 202] width 86 height 22
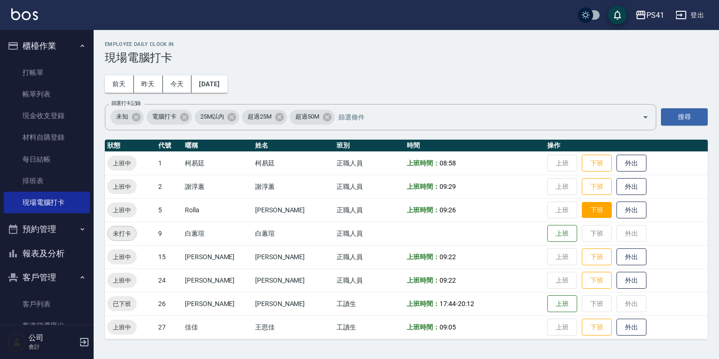
click at [582, 208] on button "下班" at bounding box center [597, 210] width 30 height 16
click at [593, 277] on button "下班" at bounding box center [597, 280] width 30 height 16
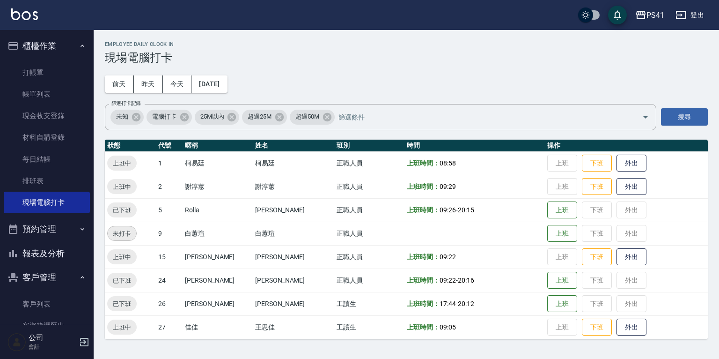
click at [62, 257] on button "報表及分析" at bounding box center [47, 253] width 86 height 24
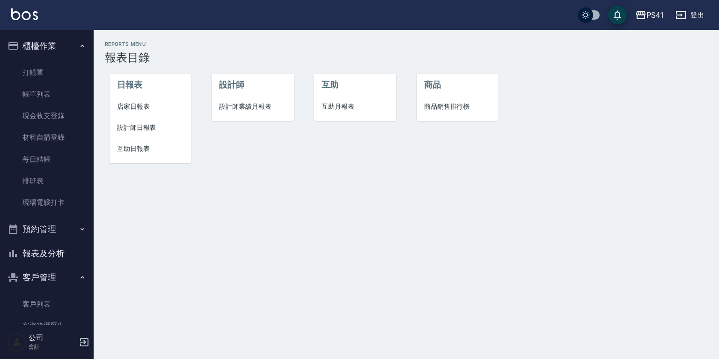
click at [325, 99] on li "互助月報表" at bounding box center [355, 106] width 82 height 21
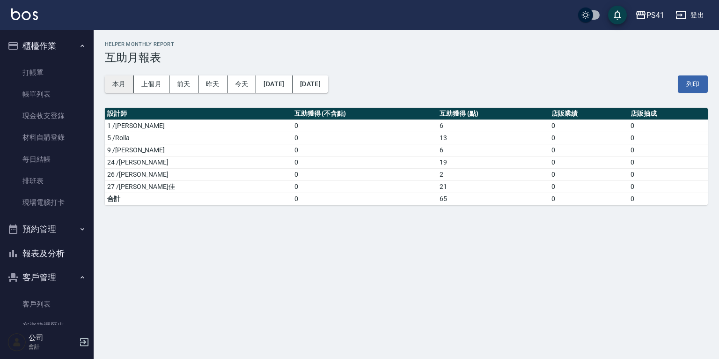
click at [128, 83] on button "本月" at bounding box center [119, 83] width 29 height 17
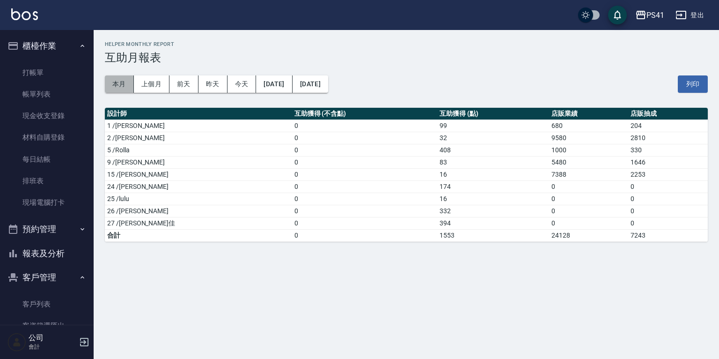
click at [122, 81] on button "本月" at bounding box center [119, 83] width 29 height 17
click at [242, 87] on button "今天" at bounding box center [241, 83] width 29 height 17
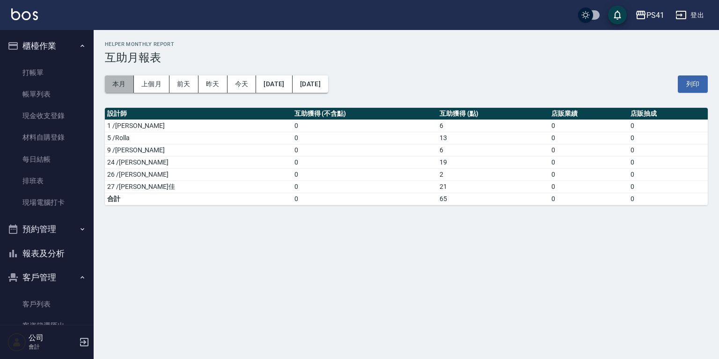
click at [109, 83] on button "本月" at bounding box center [119, 83] width 29 height 17
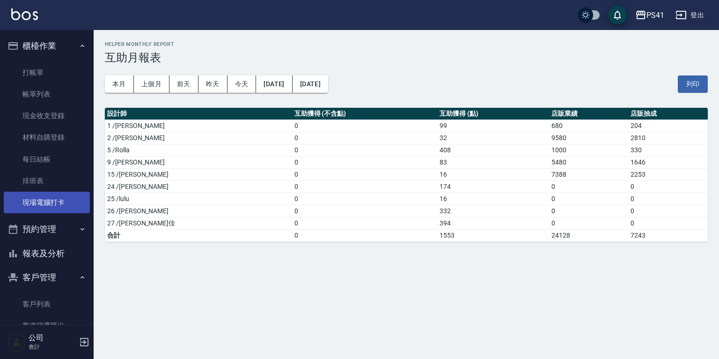
click at [43, 194] on link "現場電腦打卡" at bounding box center [47, 202] width 86 height 22
